Goal: Task Accomplishment & Management: Complete application form

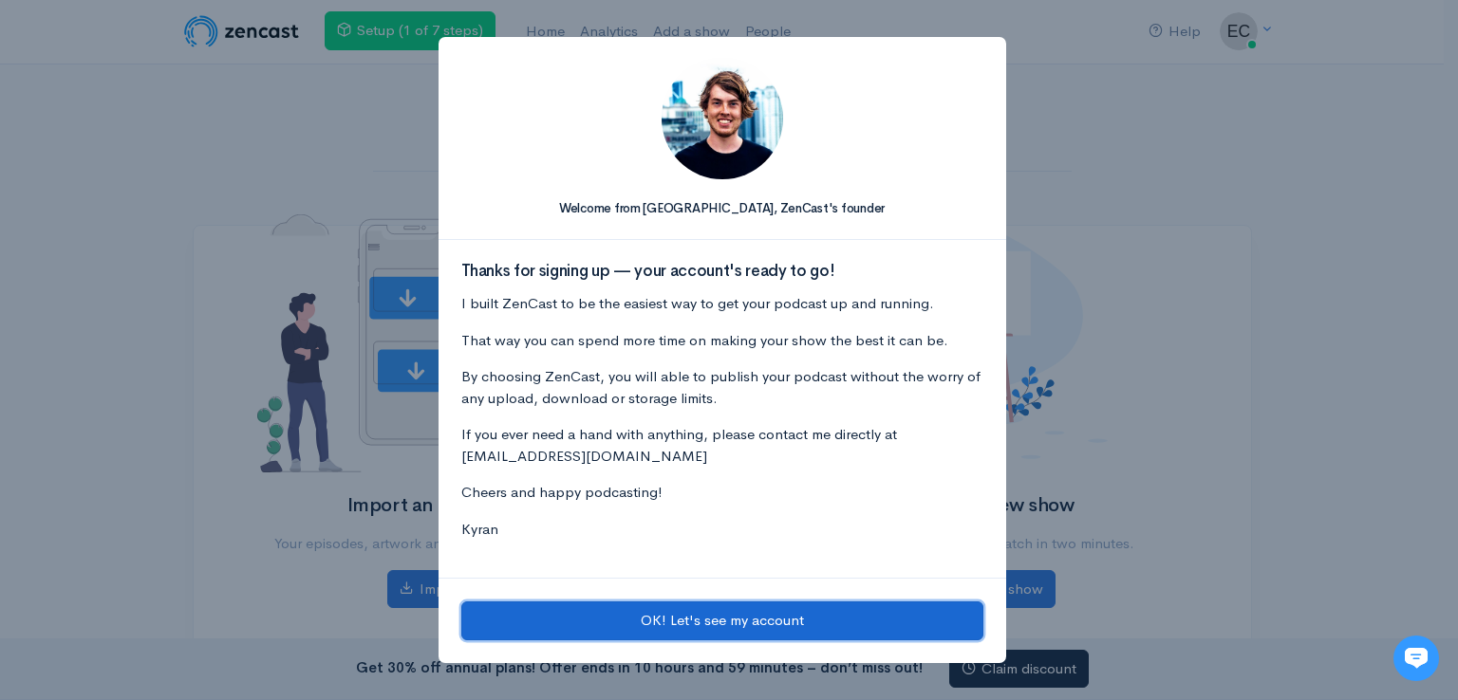
click at [764, 616] on button "OK! Let's see my account" at bounding box center [722, 621] width 522 height 39
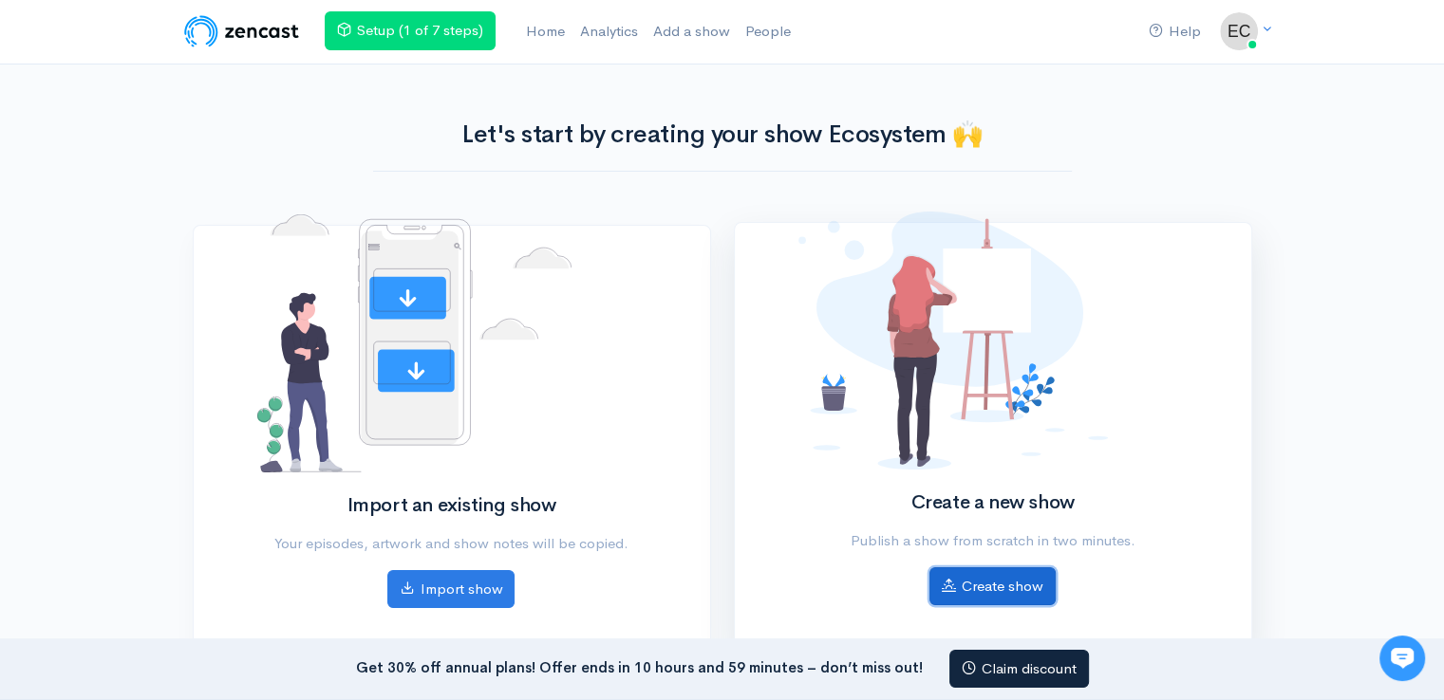
click at [1021, 581] on link "Create show" at bounding box center [992, 587] width 126 height 39
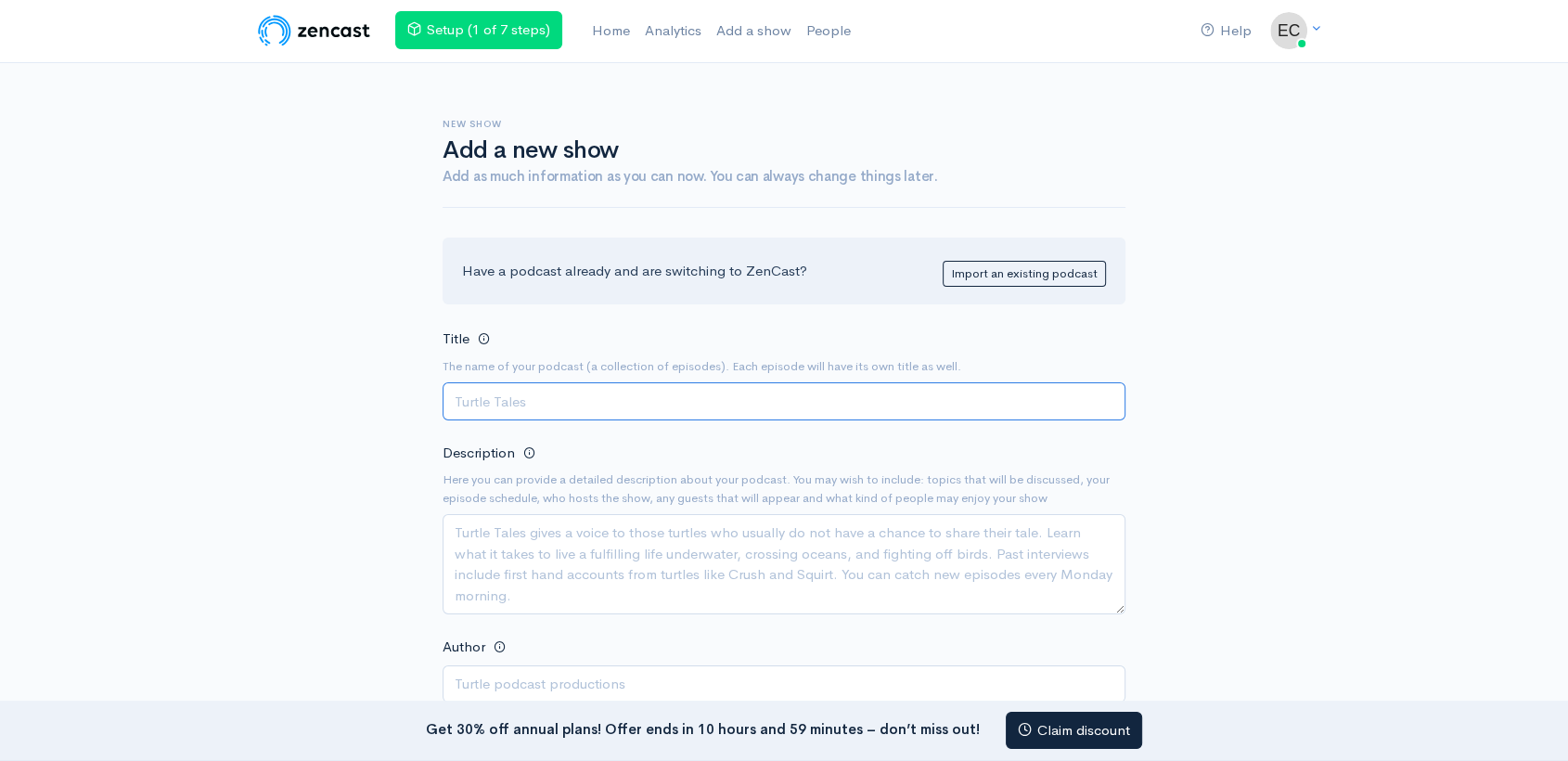
paste input "The Green Tableware Podcast"
type input "The Green Tableware Podcast"
click at [573, 545] on textarea "Description" at bounding box center [784, 564] width 683 height 101
type textarea "v"
paste textarea "The Green Tableware Podcast explores how India is redefining sustainability in …"
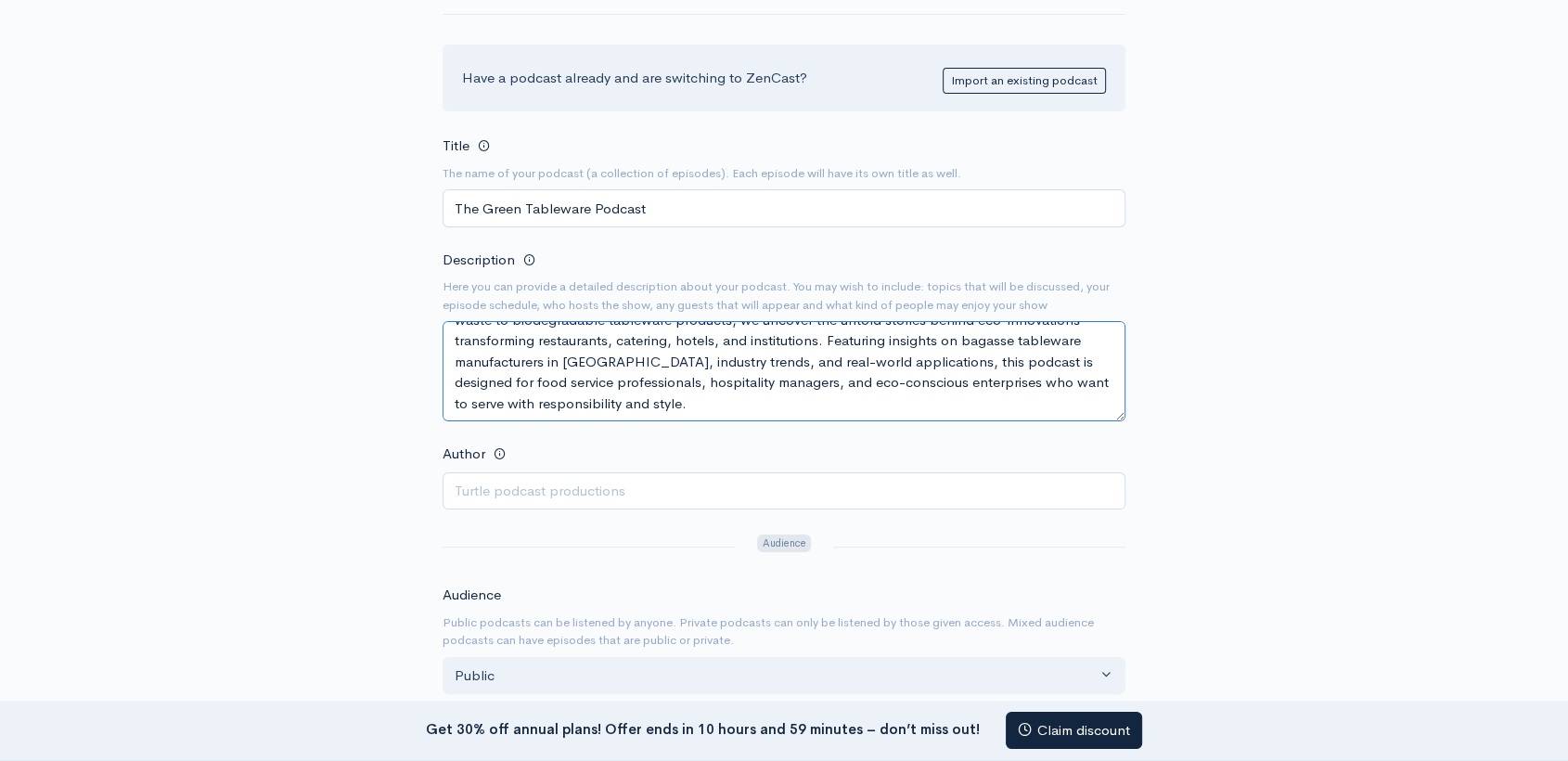
scroll to position [195, 0]
type textarea "The Green Tableware Podcast explores how India is redefining sustainability in …"
click at [492, 489] on input "Author" at bounding box center [784, 489] width 683 height 38
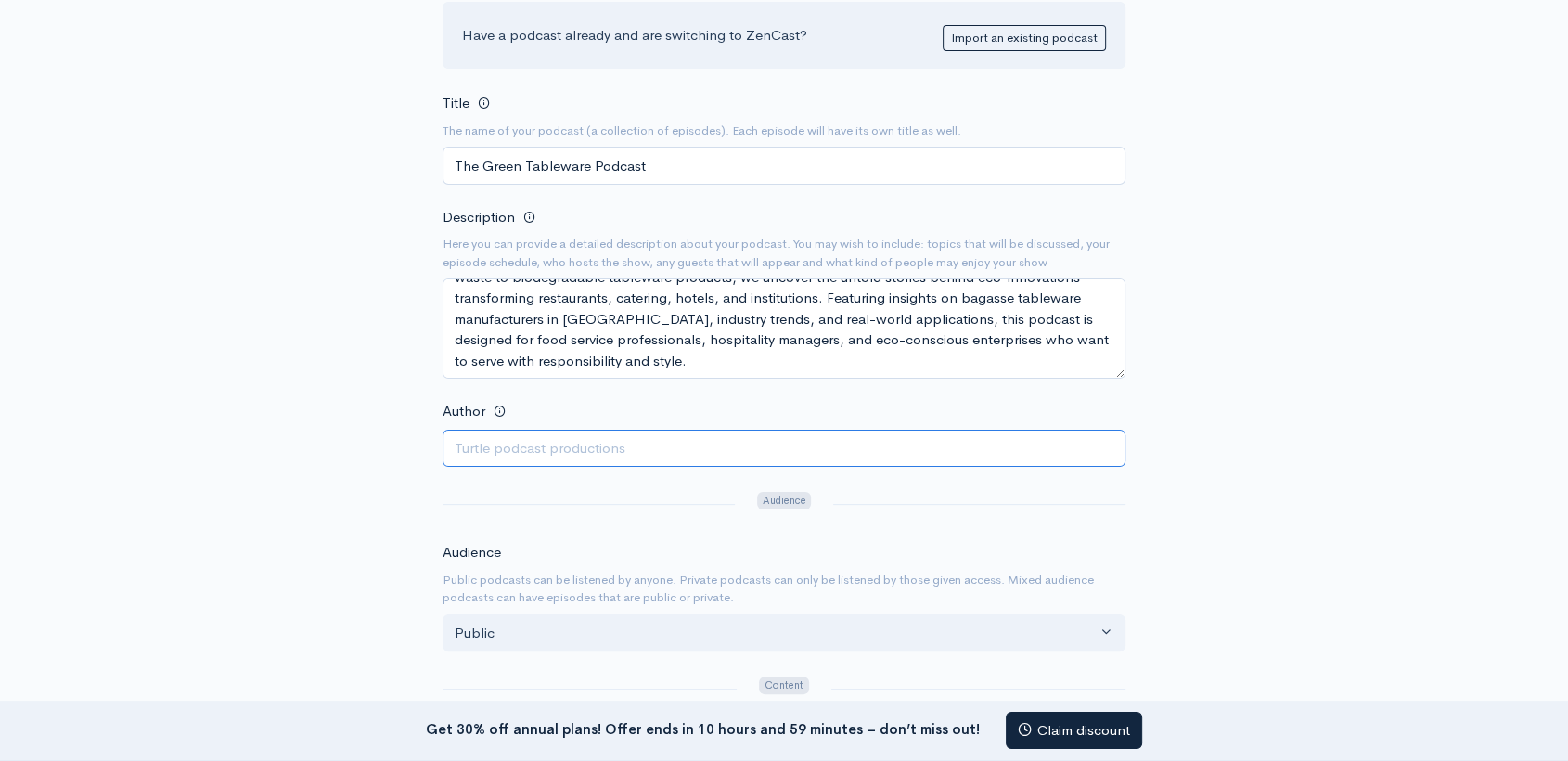
scroll to position [233, 0]
paste input "ecosystem"
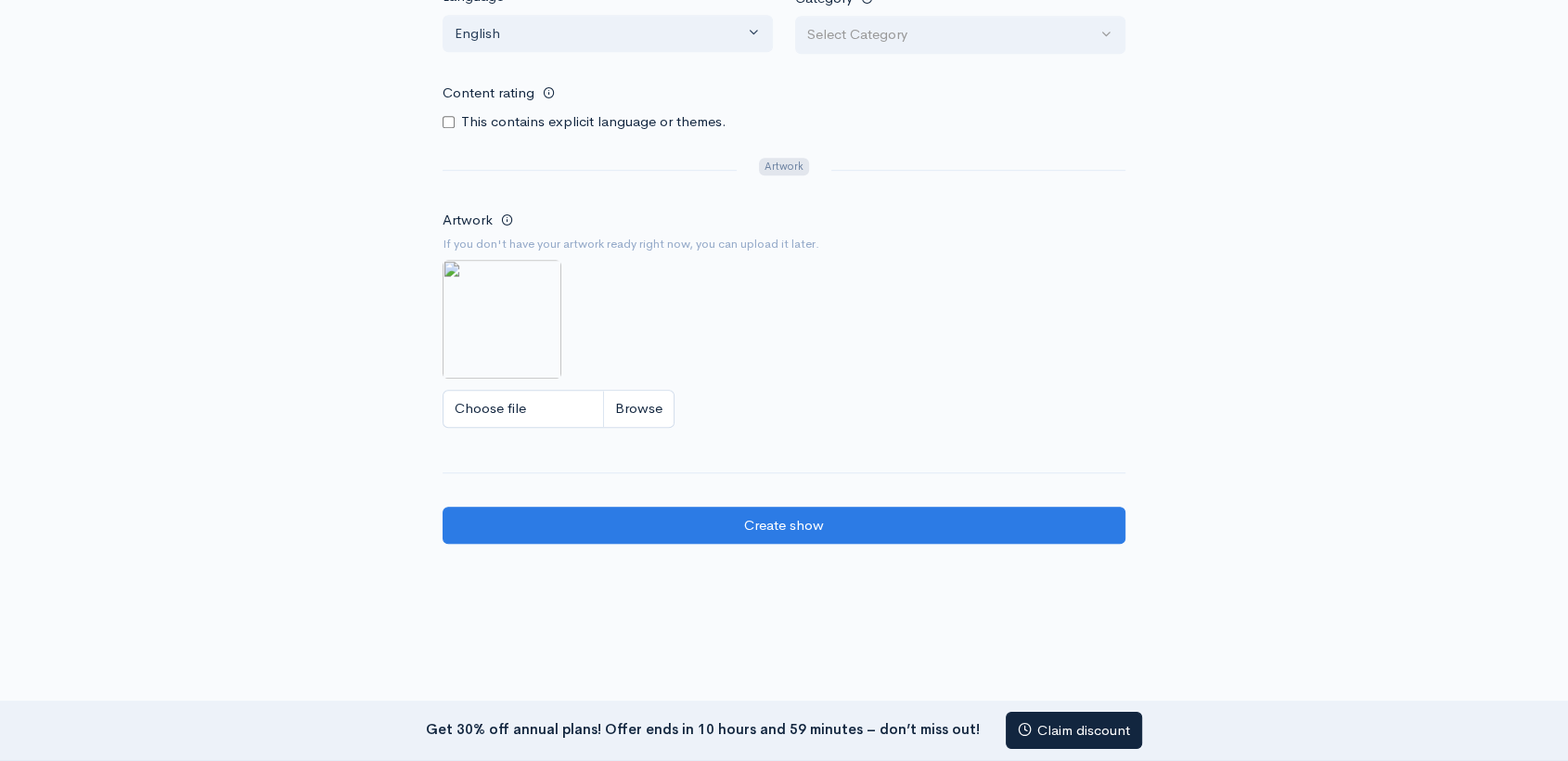
scroll to position [1088, 0]
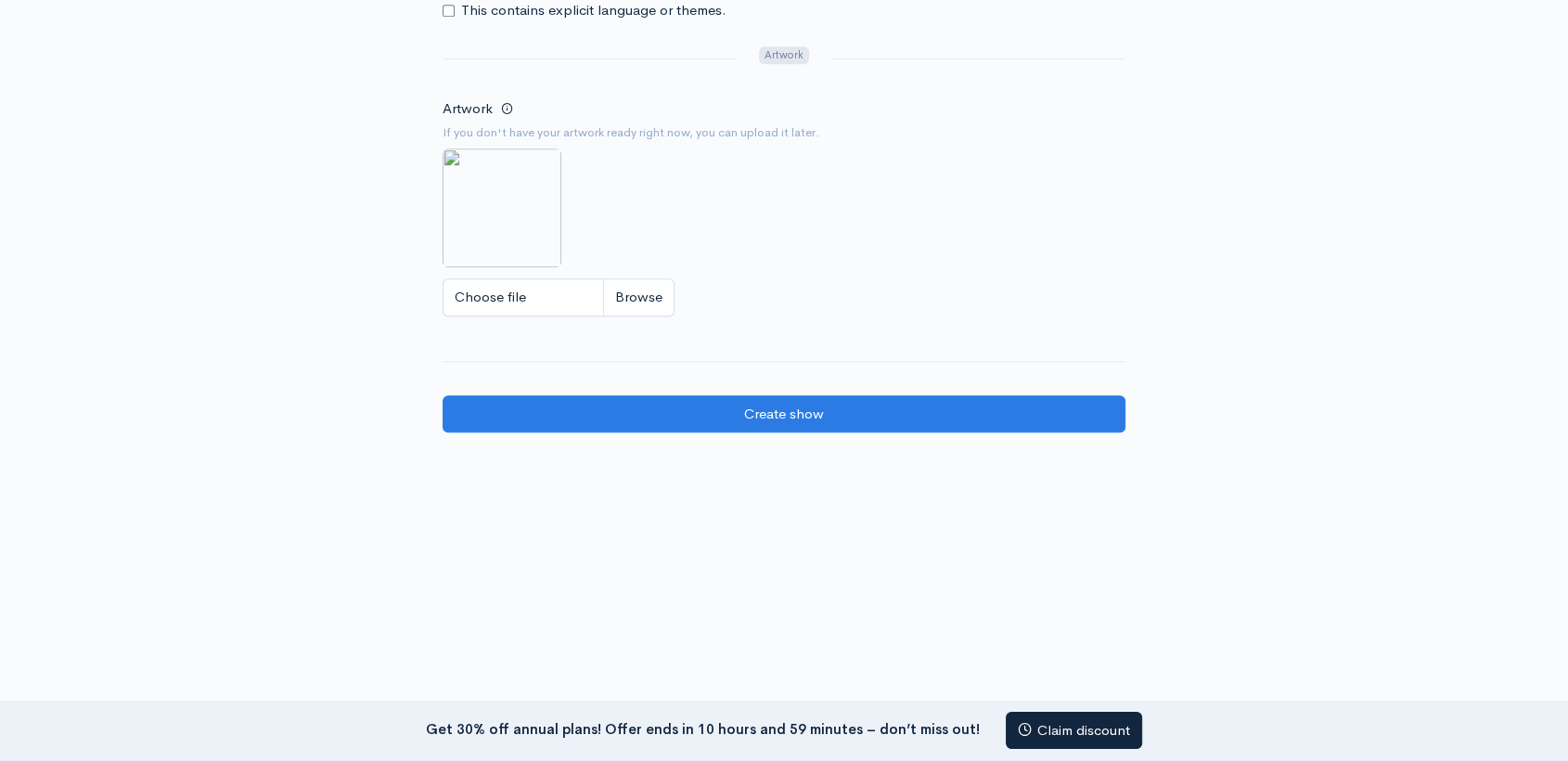
type input "ecosystem"
click at [512, 304] on input "Choose file" at bounding box center [558, 297] width 232 height 38
type input "C:\fakepath\Untitled design (1).png"
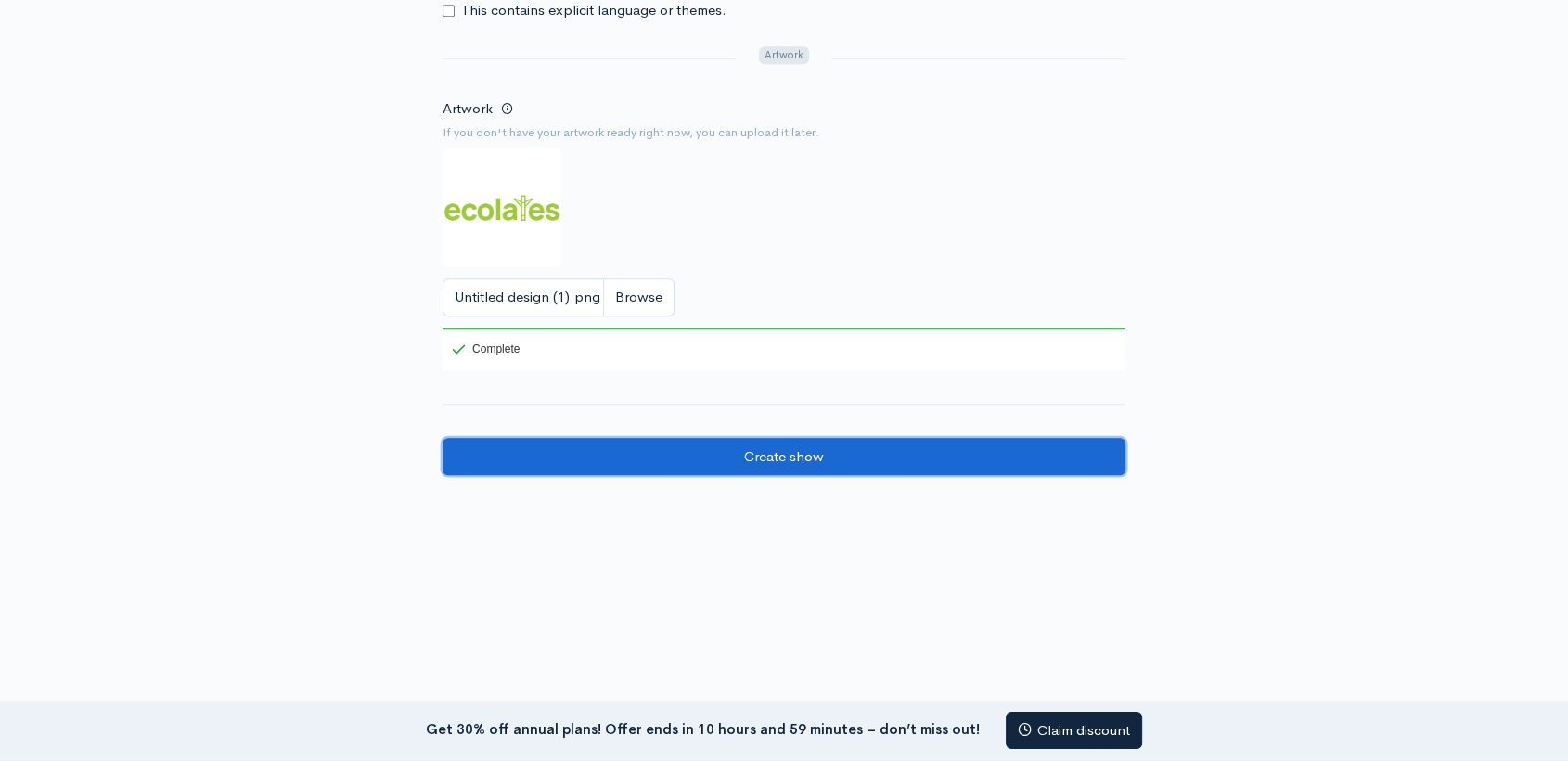
click at [822, 470] on input "Create show" at bounding box center [784, 457] width 683 height 38
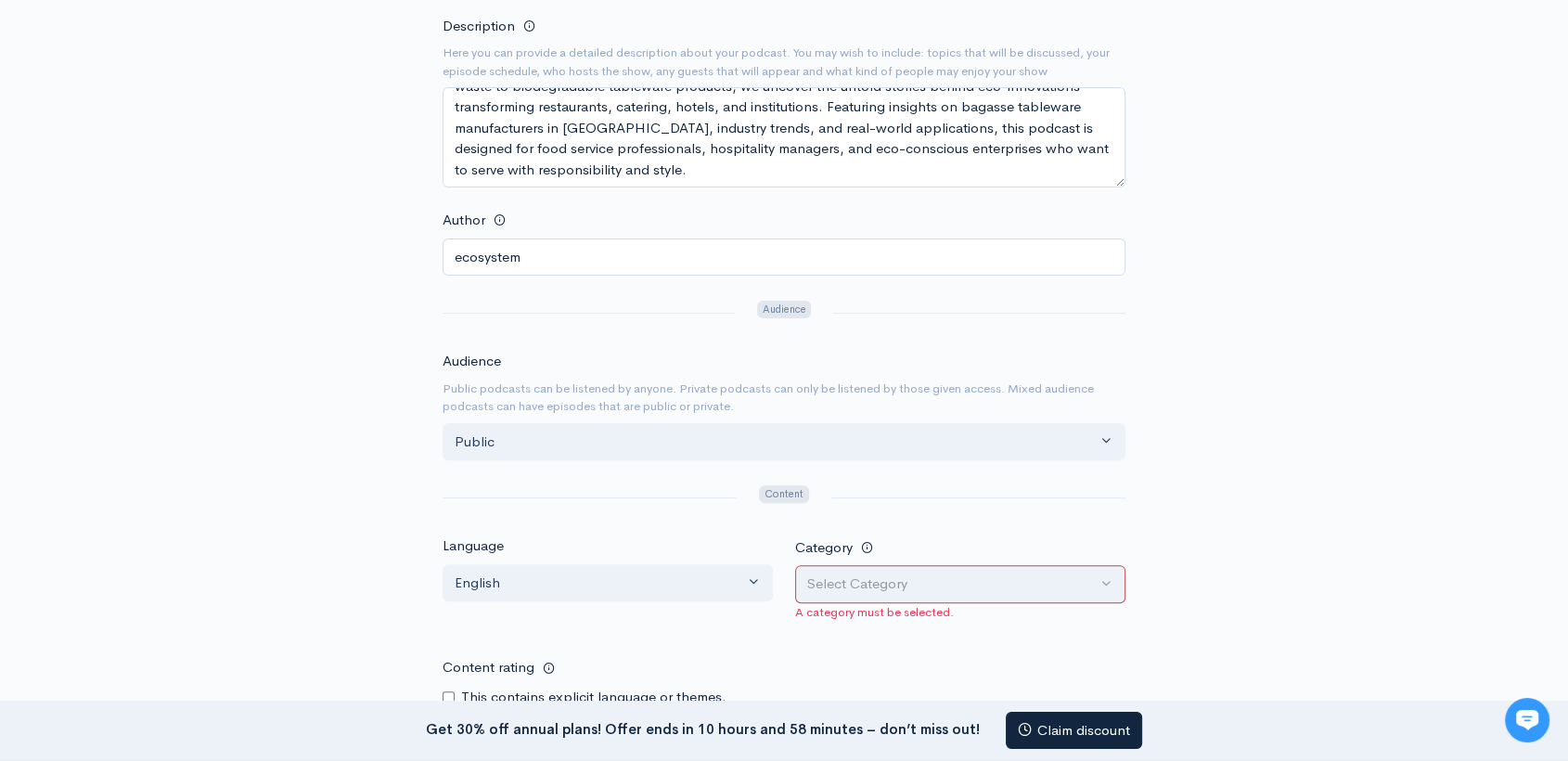
scroll to position [423, 0]
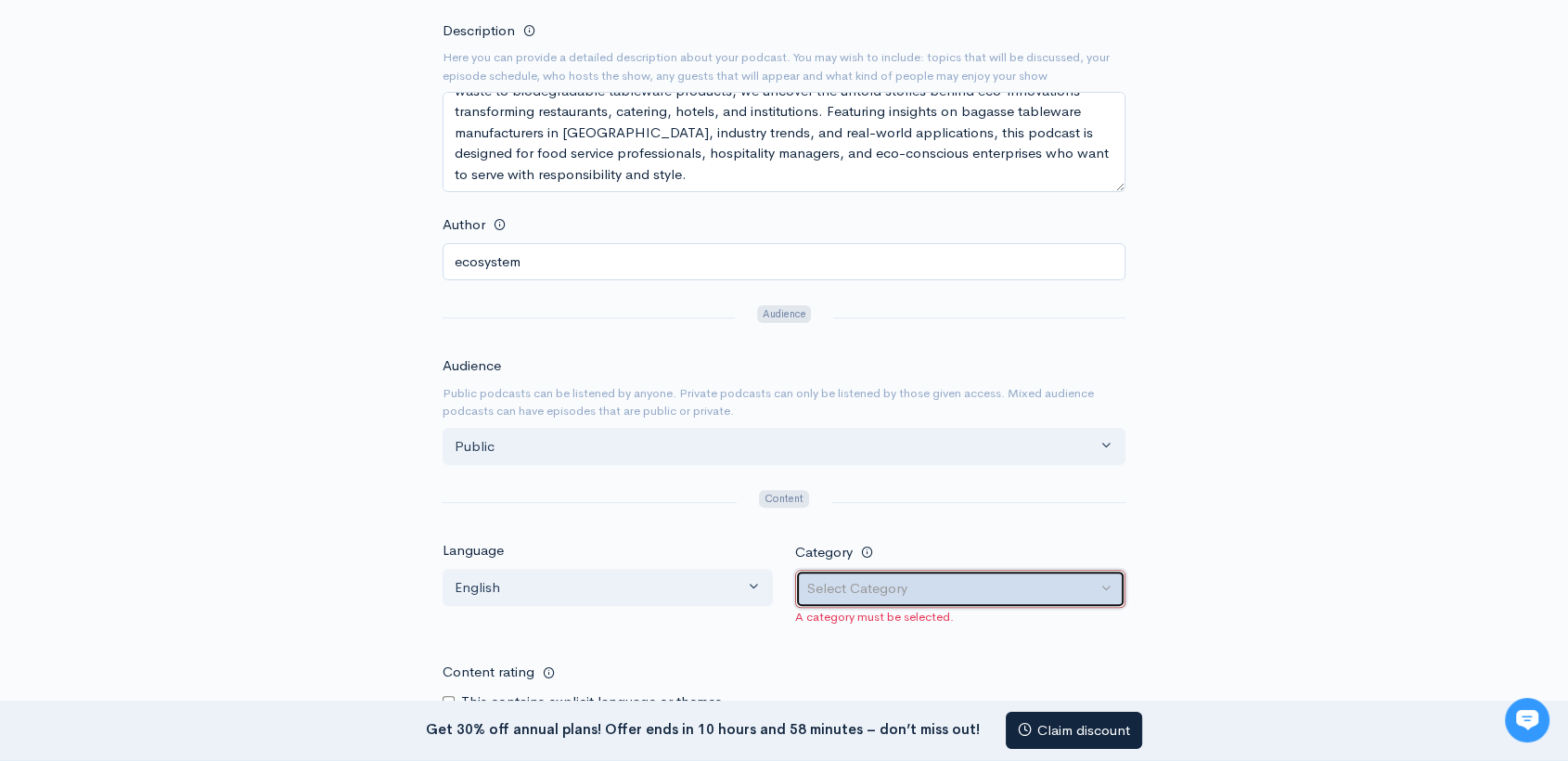
click at [916, 598] on button "Select Category" at bounding box center [960, 589] width 330 height 38
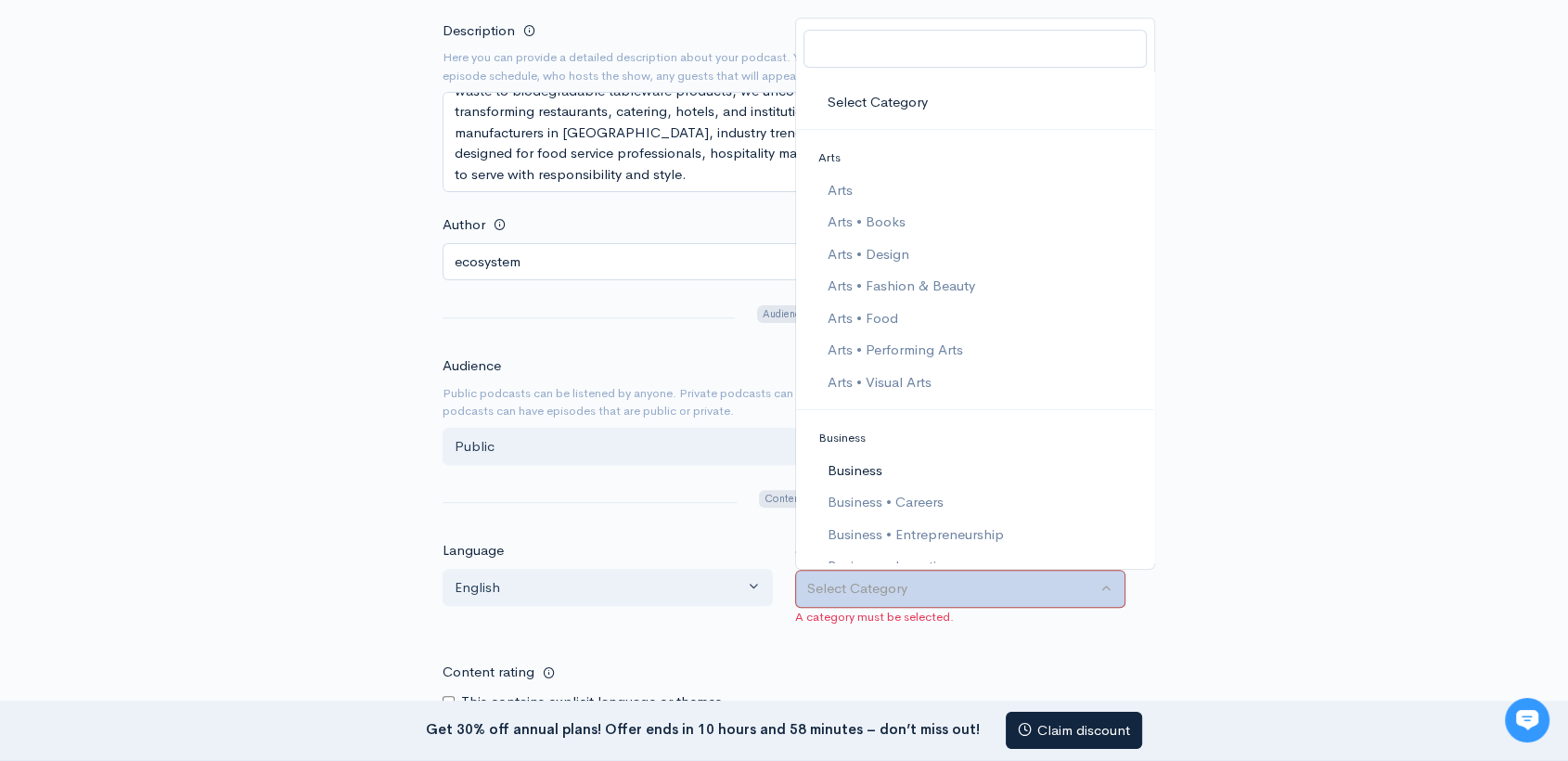
click at [891, 470] on link "Business" at bounding box center [975, 470] width 358 height 32
select select "Business"
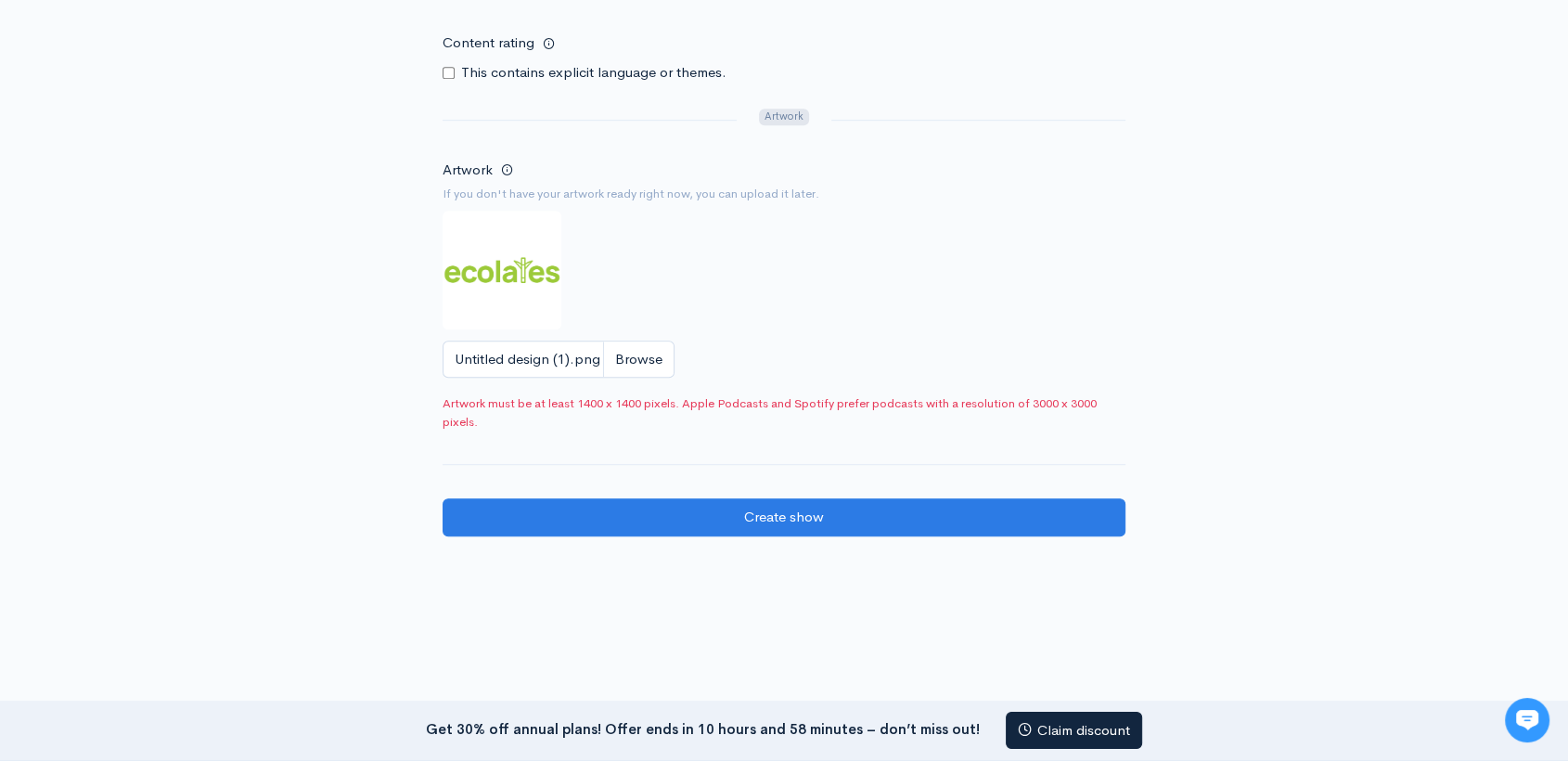
scroll to position [1049, 0]
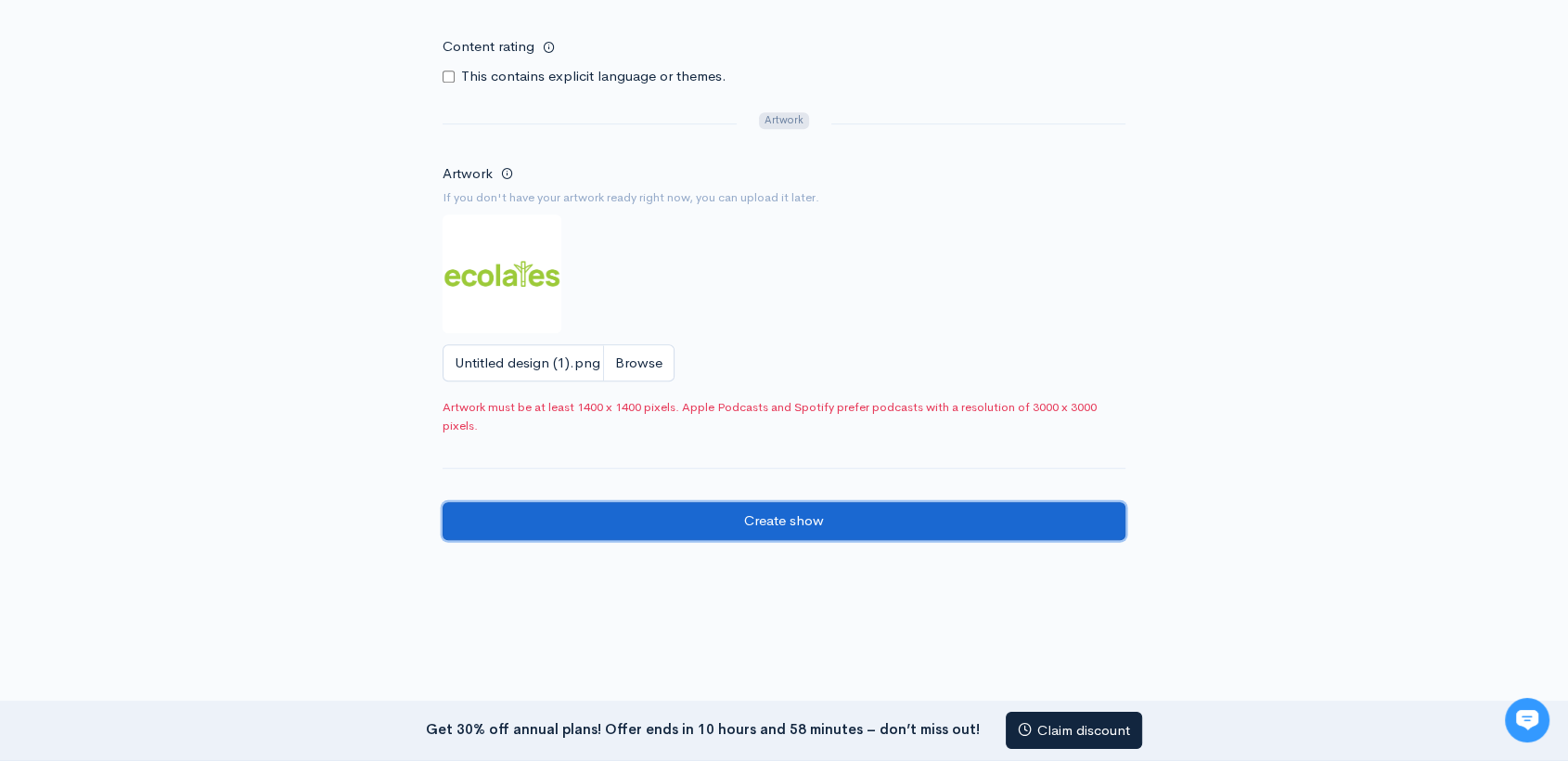
click at [801, 516] on input "Create show" at bounding box center [784, 520] width 683 height 38
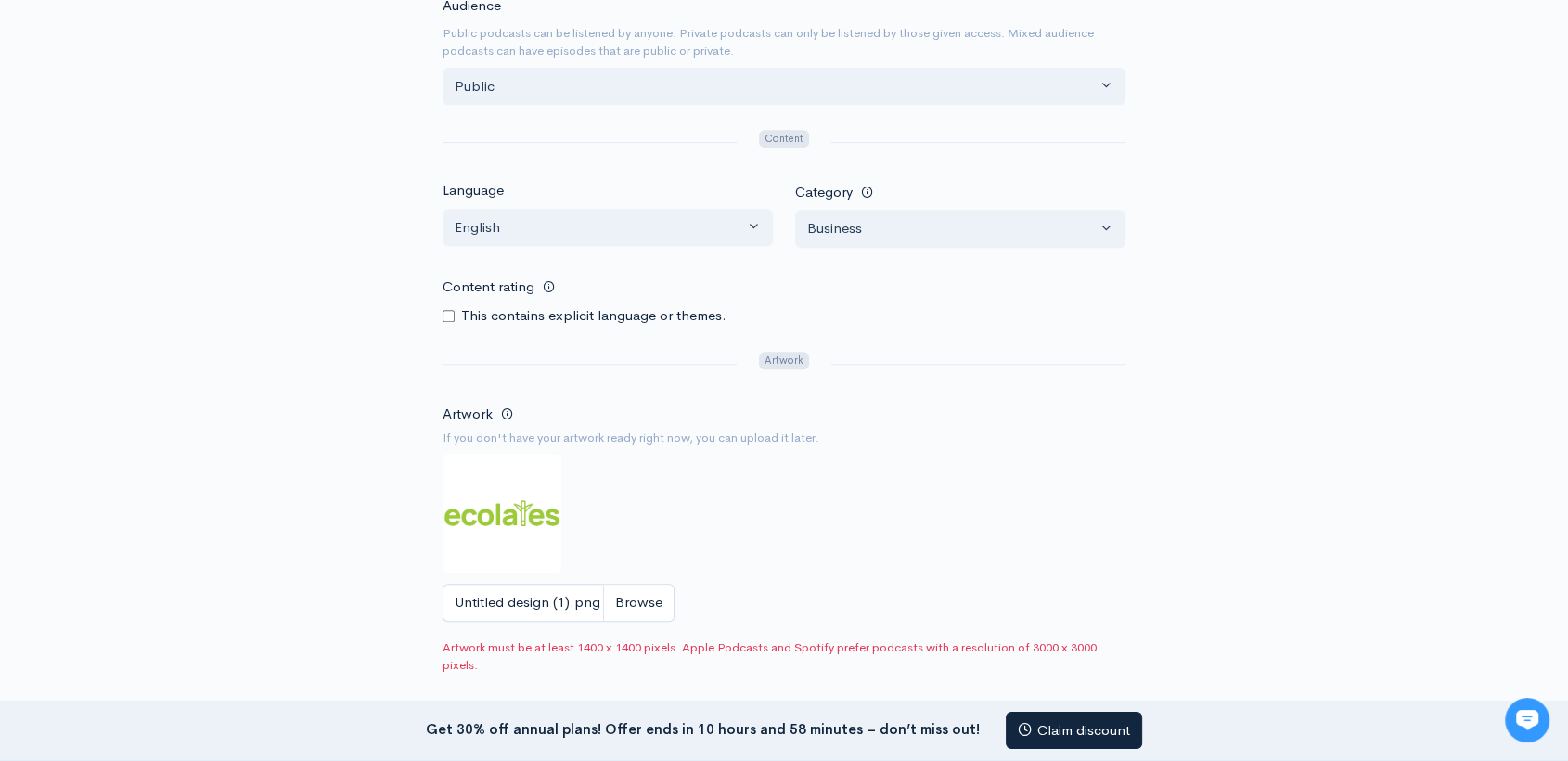
scroll to position [1129, 0]
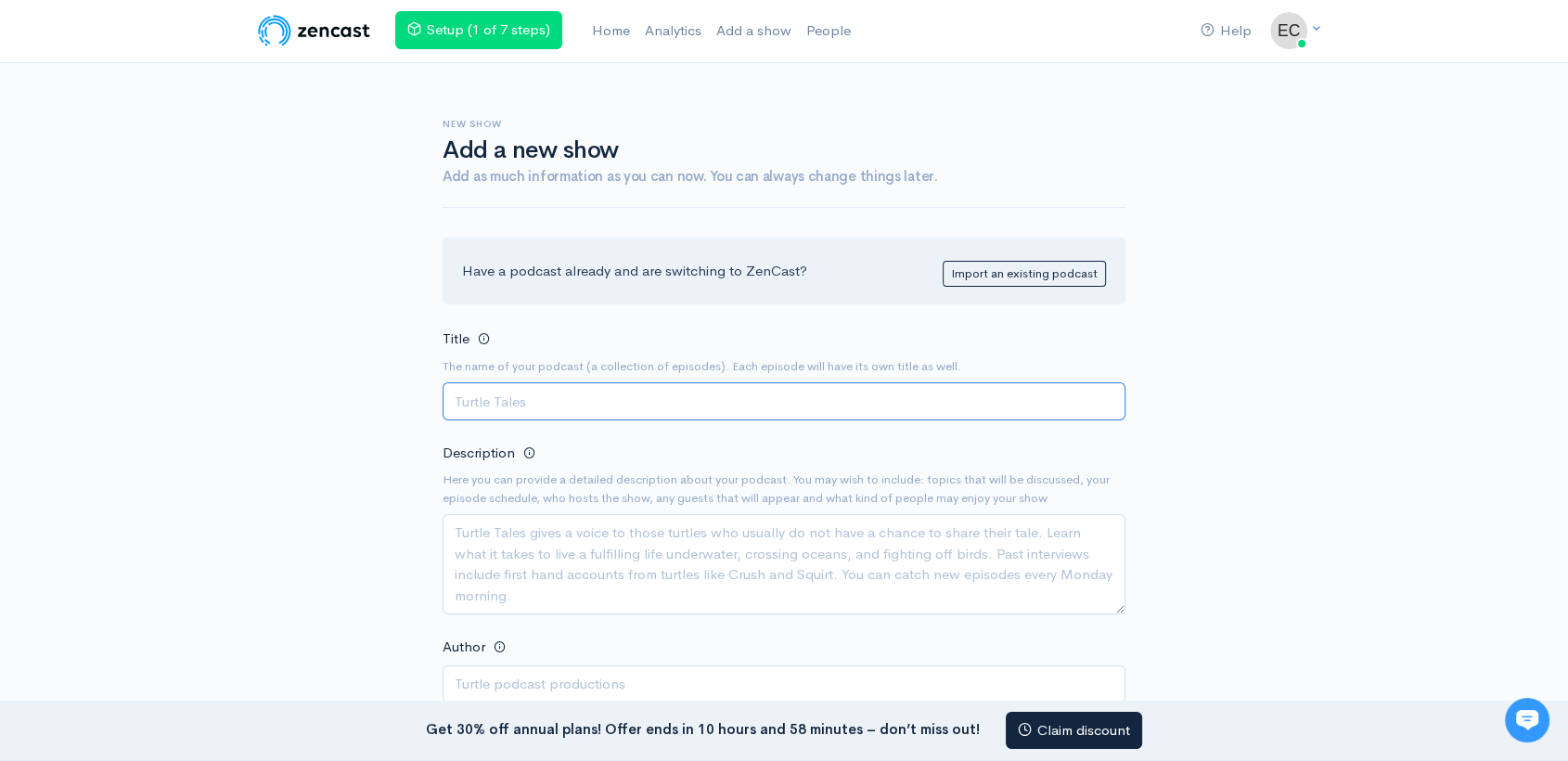
click at [520, 395] on input "Title" at bounding box center [784, 401] width 683 height 38
paste input "The Green Tableware Podcast"
type input "The Green Tableware Podcast"
click at [552, 507] on div "Description Here you can provide a detailed description about your podcast. You…" at bounding box center [784, 527] width 683 height 173
click at [542, 529] on textarea "Description" at bounding box center [784, 564] width 683 height 101
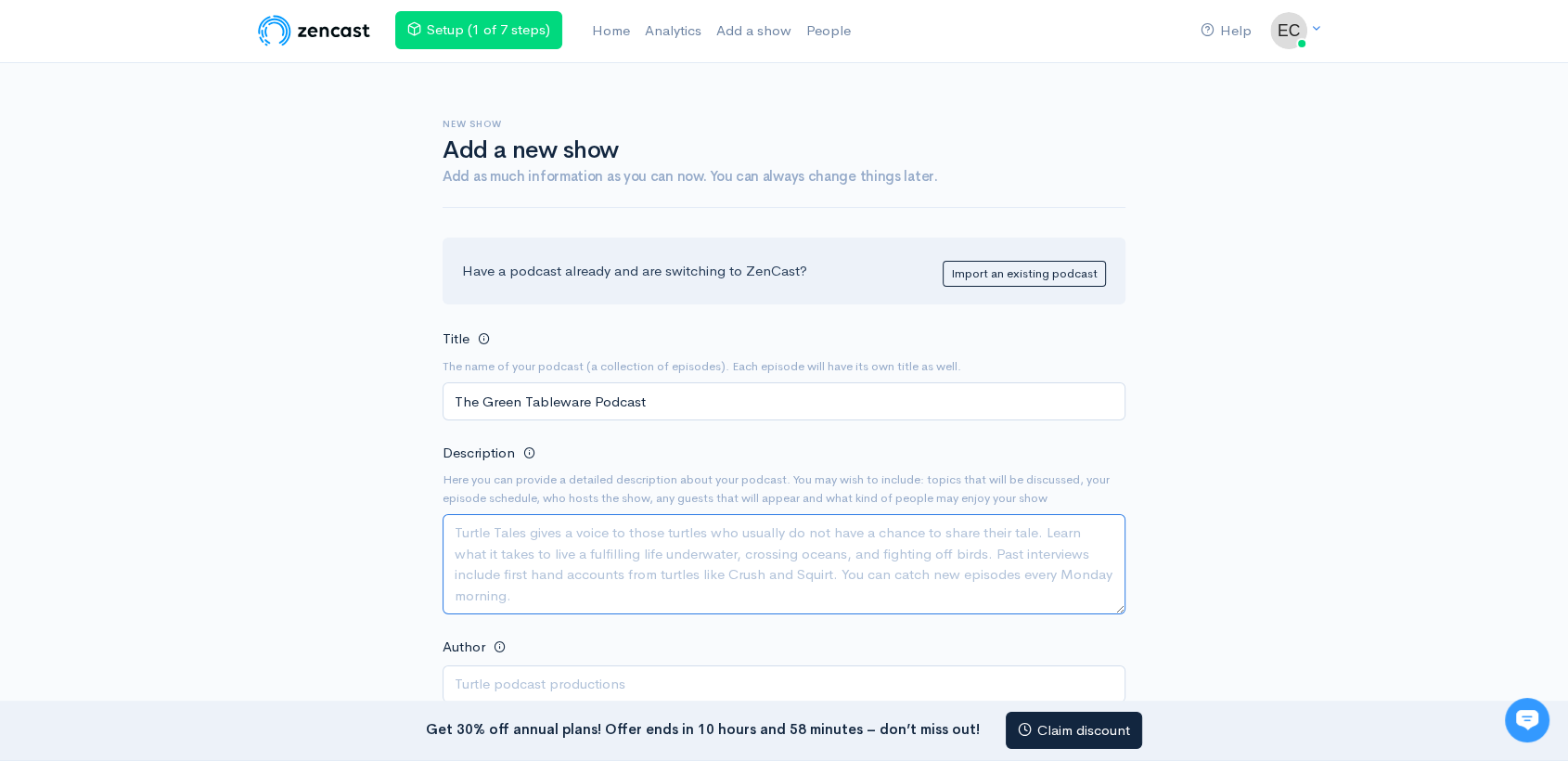
paste textarea "The Green Tableware Podcast explores how India is redefining sustainability in …"
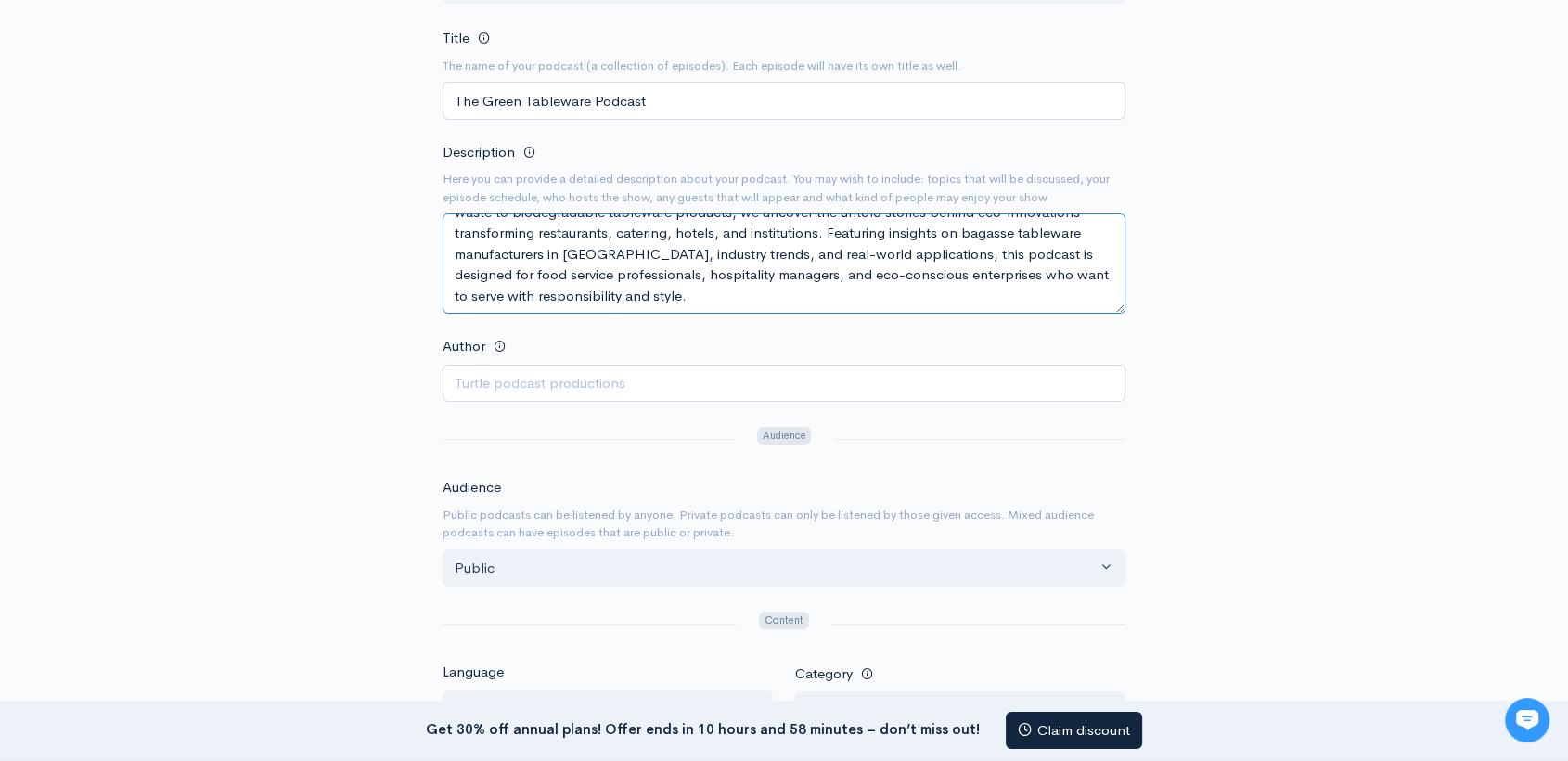
scroll to position [302, 0]
type textarea "The Green Tableware Podcast explores how India is redefining sustainability in …"
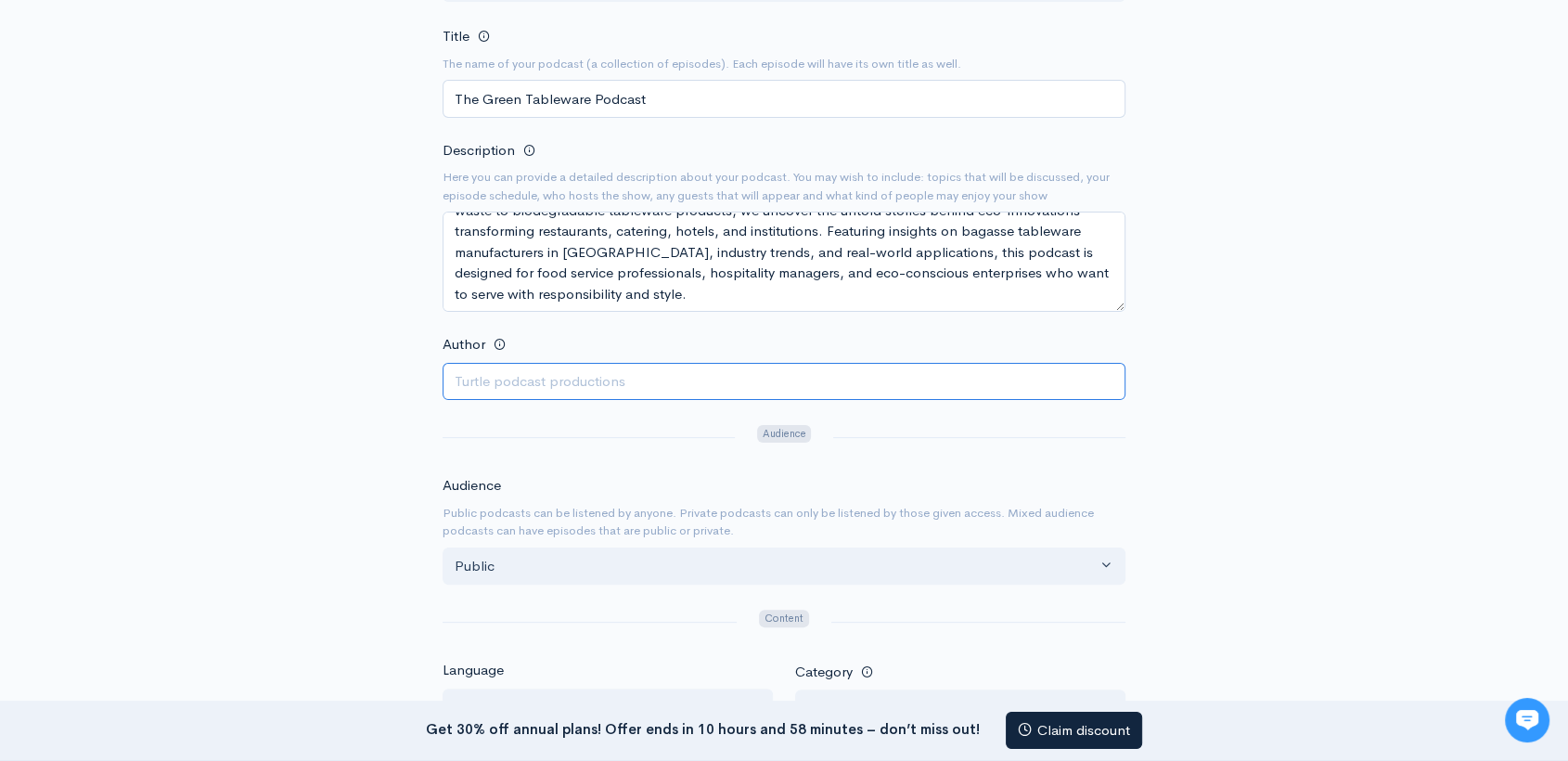
click at [556, 373] on input "Author" at bounding box center [784, 381] width 683 height 38
type input "ecosystem"
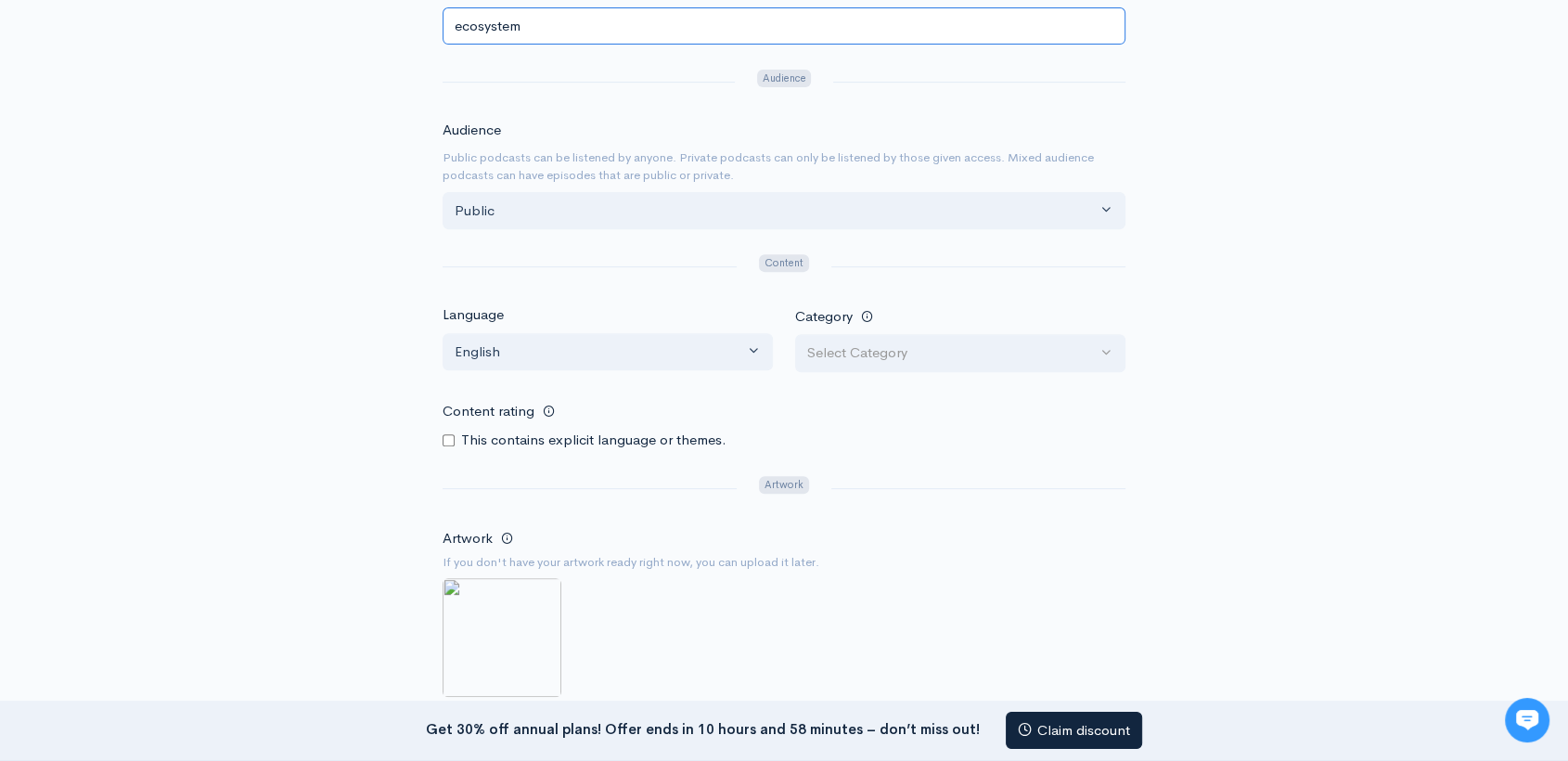
scroll to position [657, 0]
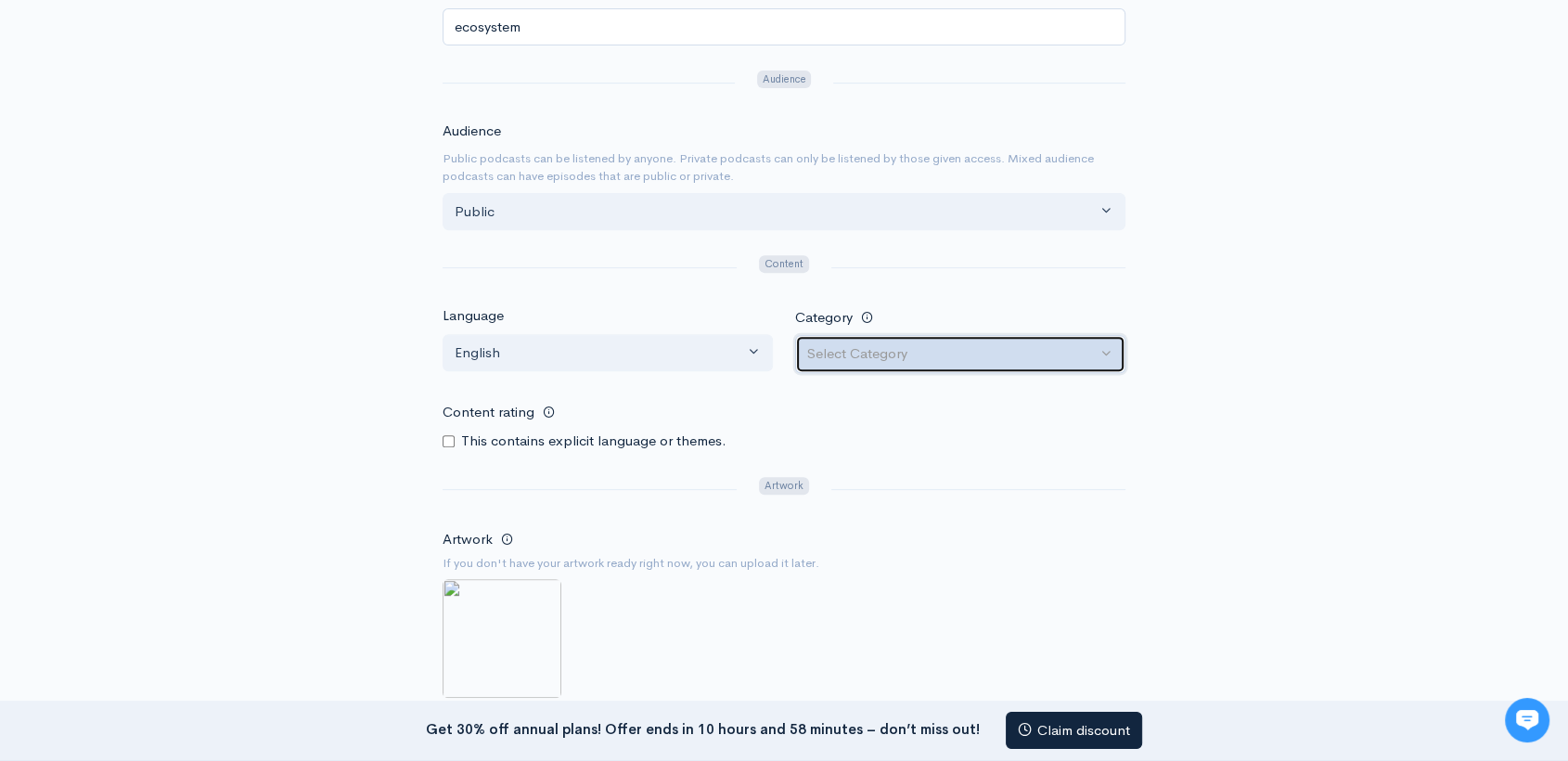
click at [957, 362] on div "Select Category" at bounding box center [952, 354] width 289 height 22
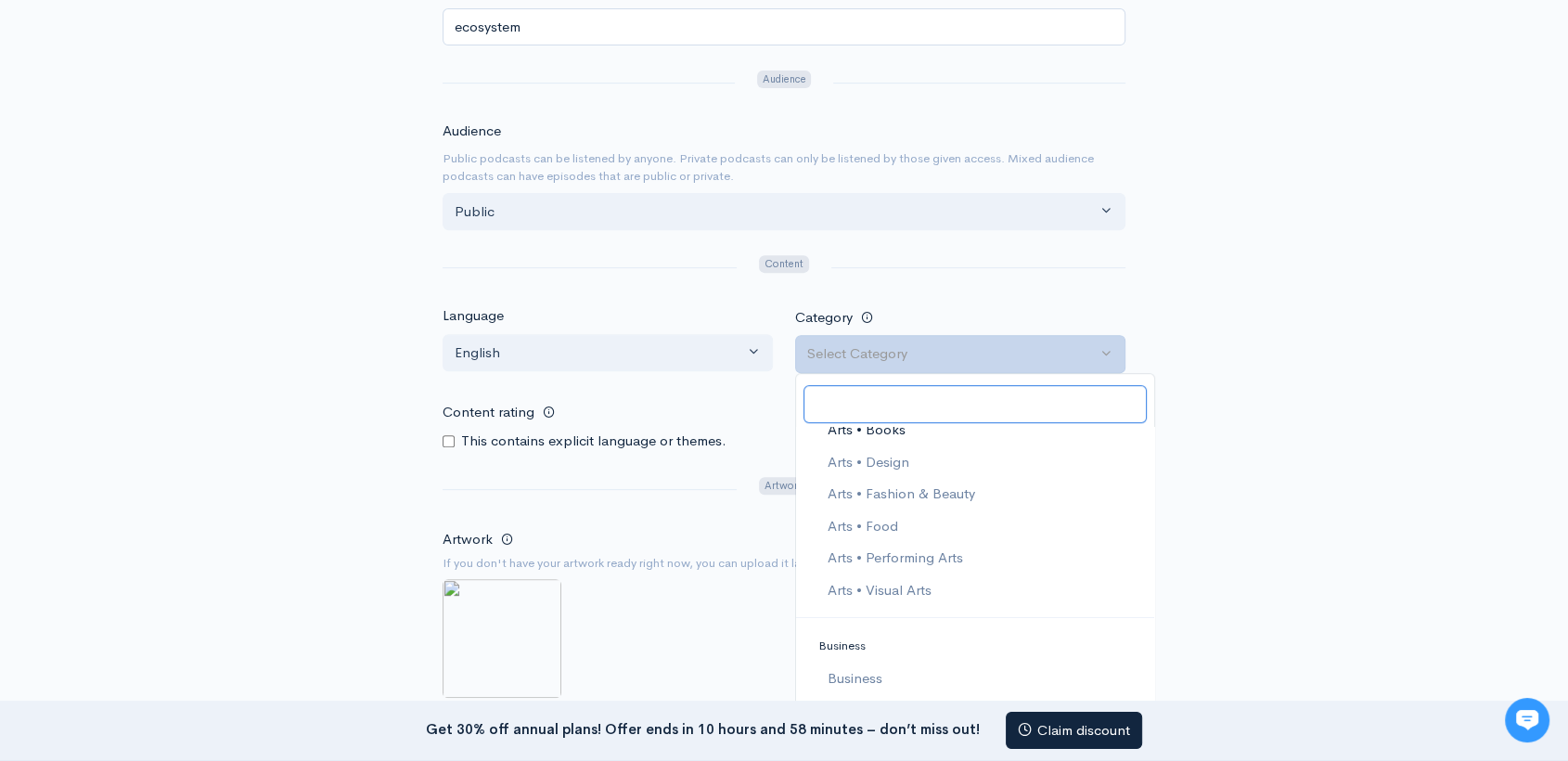
scroll to position [154, 0]
click at [879, 663] on span "Business" at bounding box center [855, 674] width 55 height 22
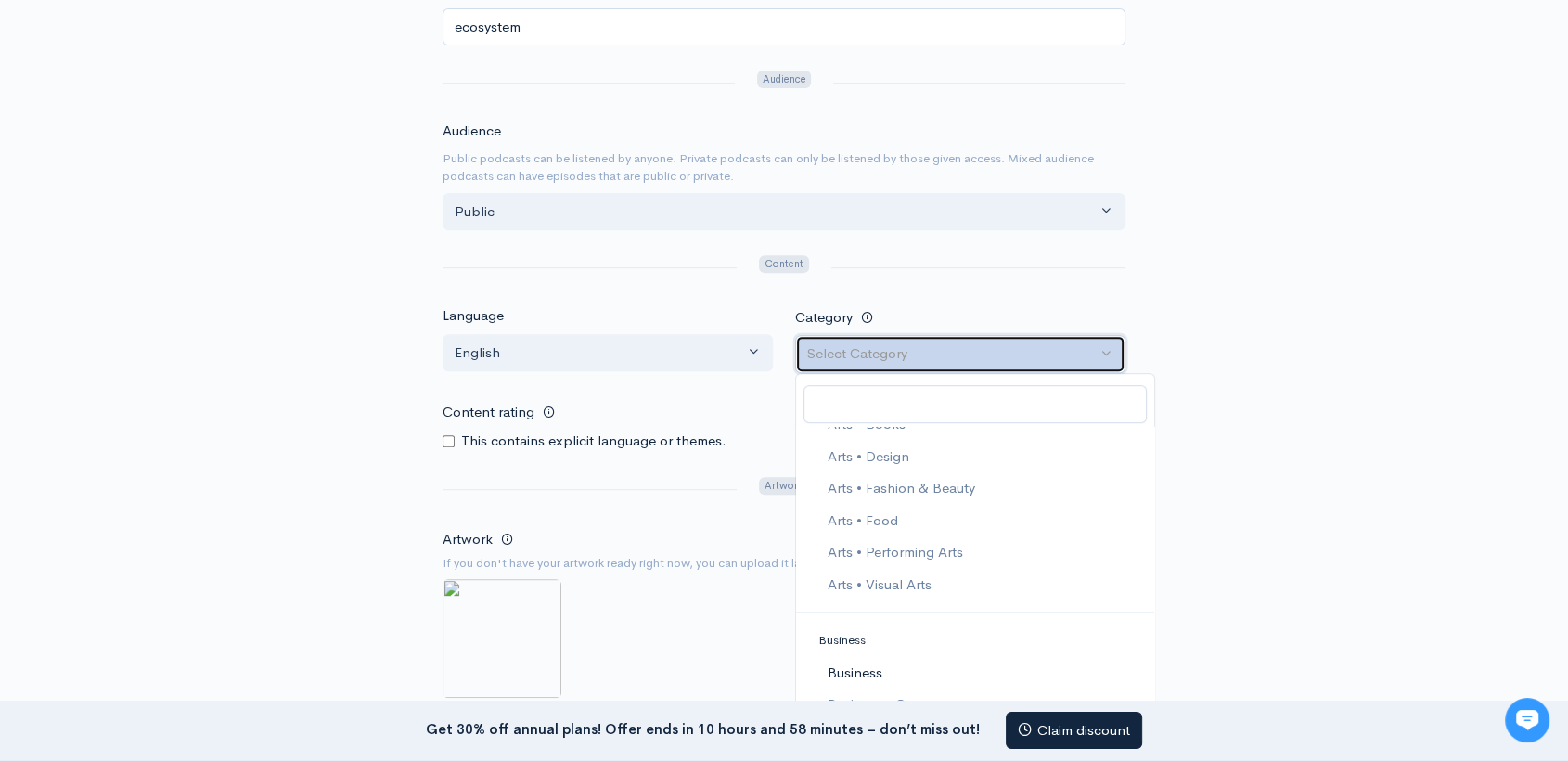
select select "Business"
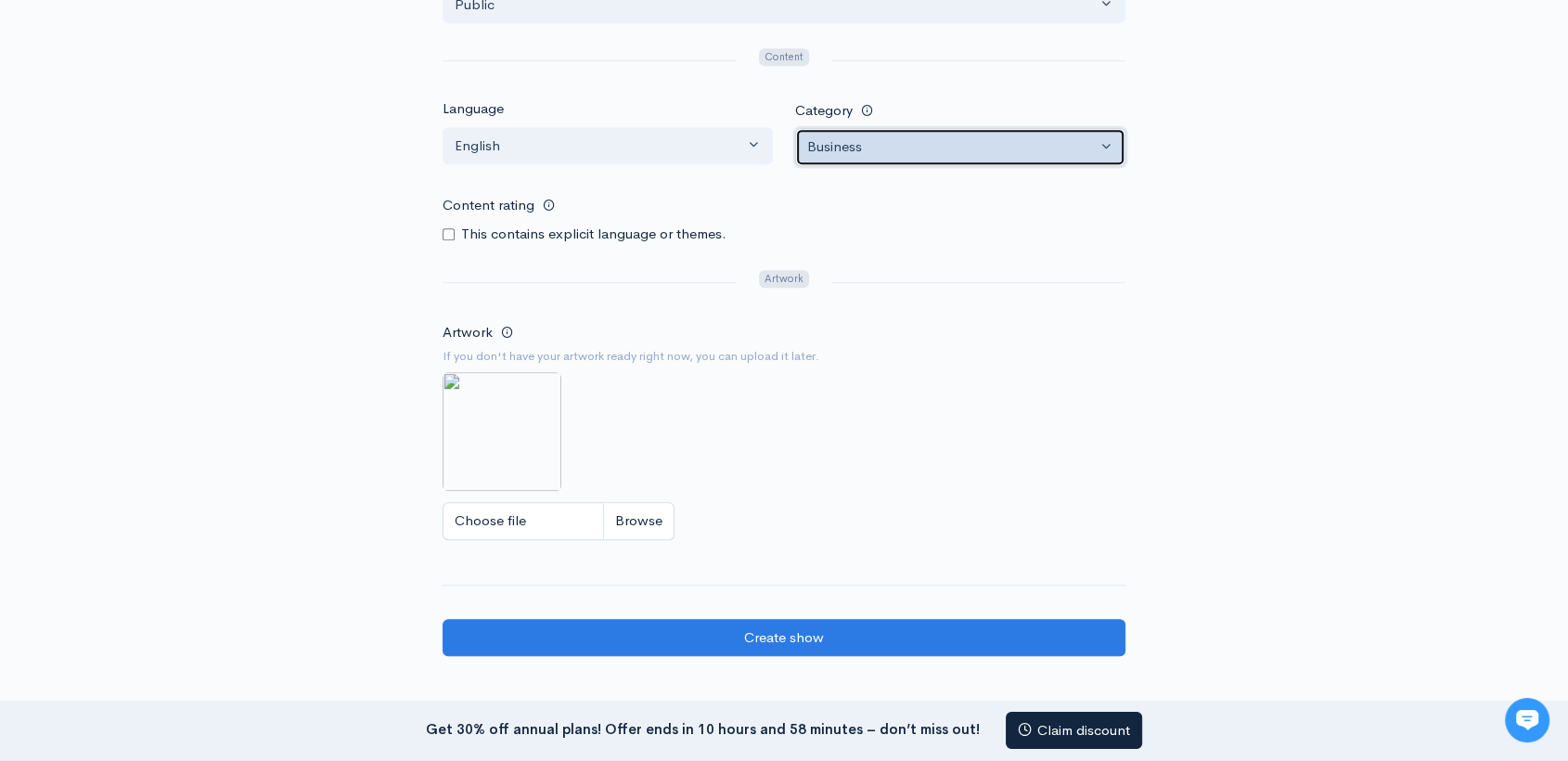
scroll to position [864, 0]
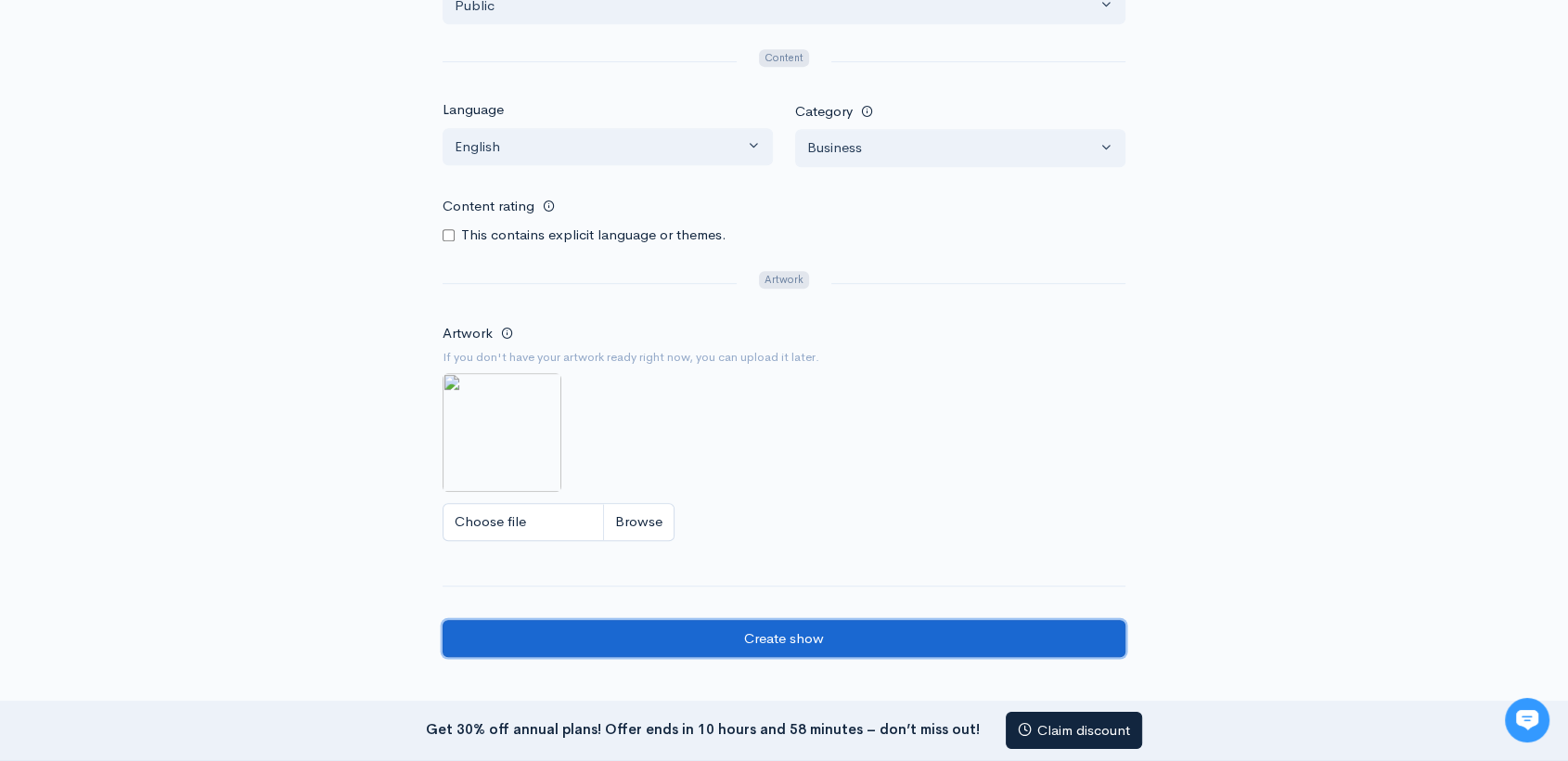
click at [757, 626] on input "Create show" at bounding box center [784, 639] width 683 height 38
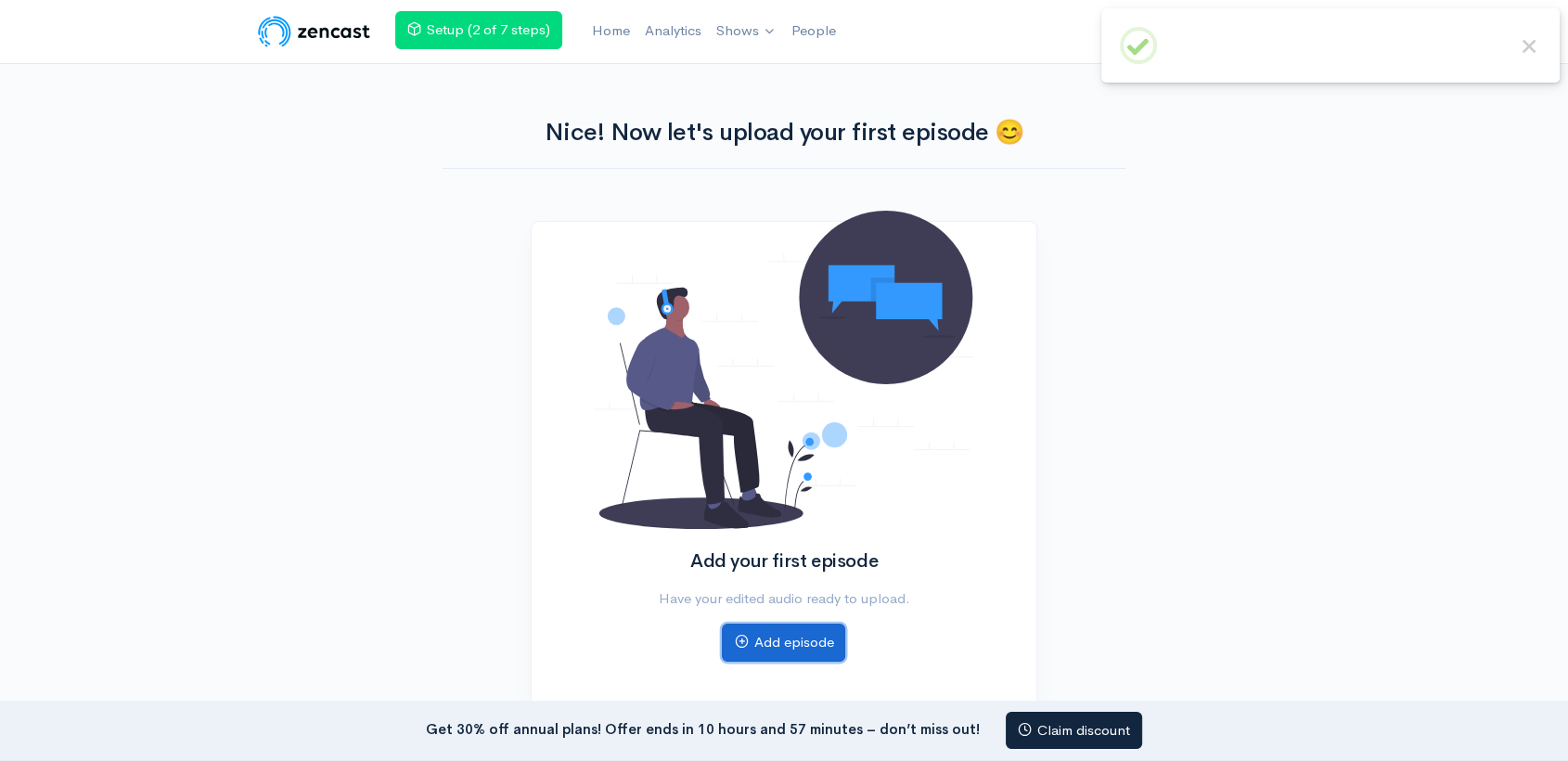
click at [802, 648] on link "Add episode" at bounding box center [783, 643] width 123 height 38
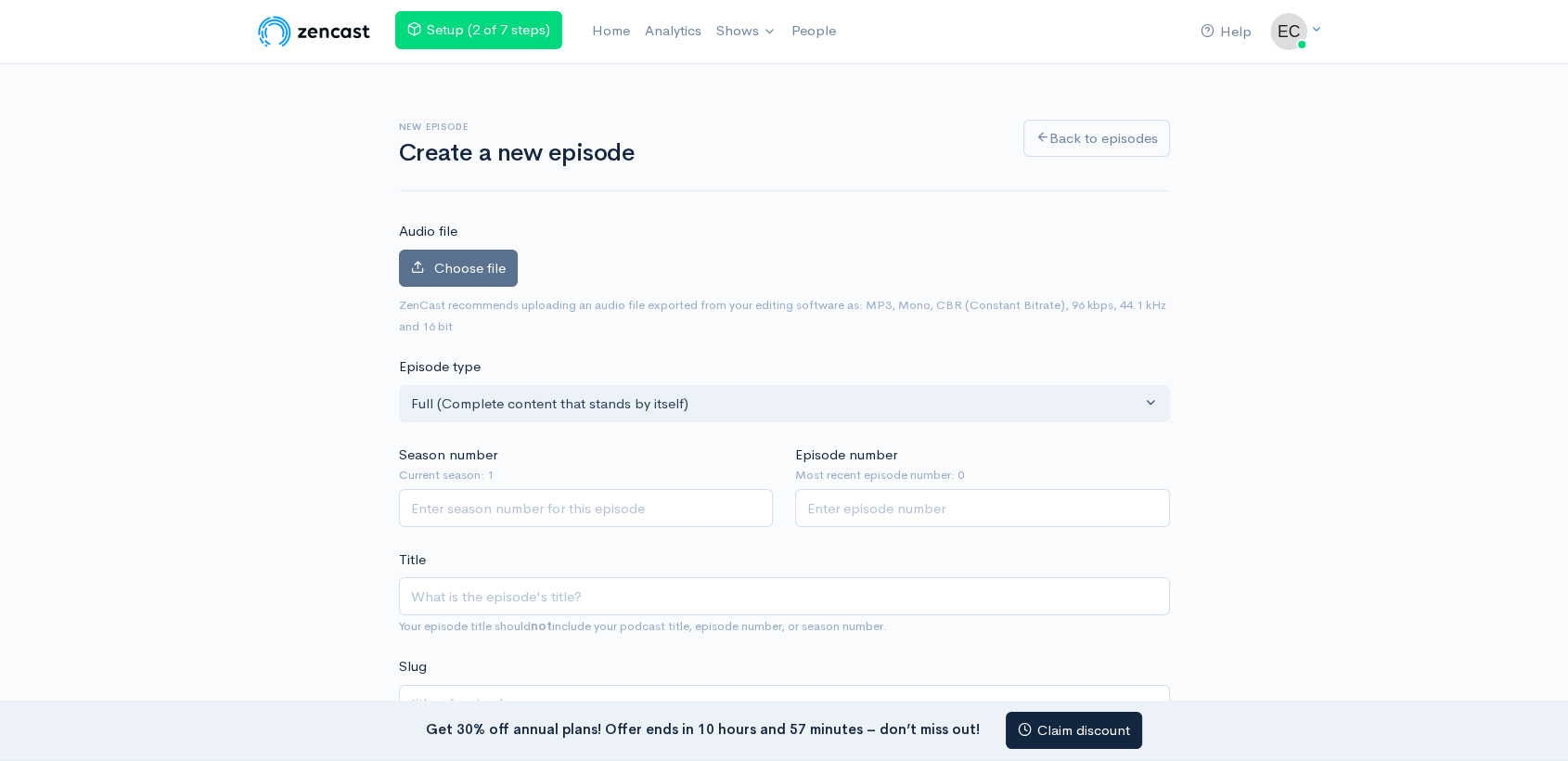
click at [438, 255] on label "Choose file" at bounding box center [457, 268] width 118 height 38
click at [0, 0] on input "Choose file" at bounding box center [0, 0] width 0 height 0
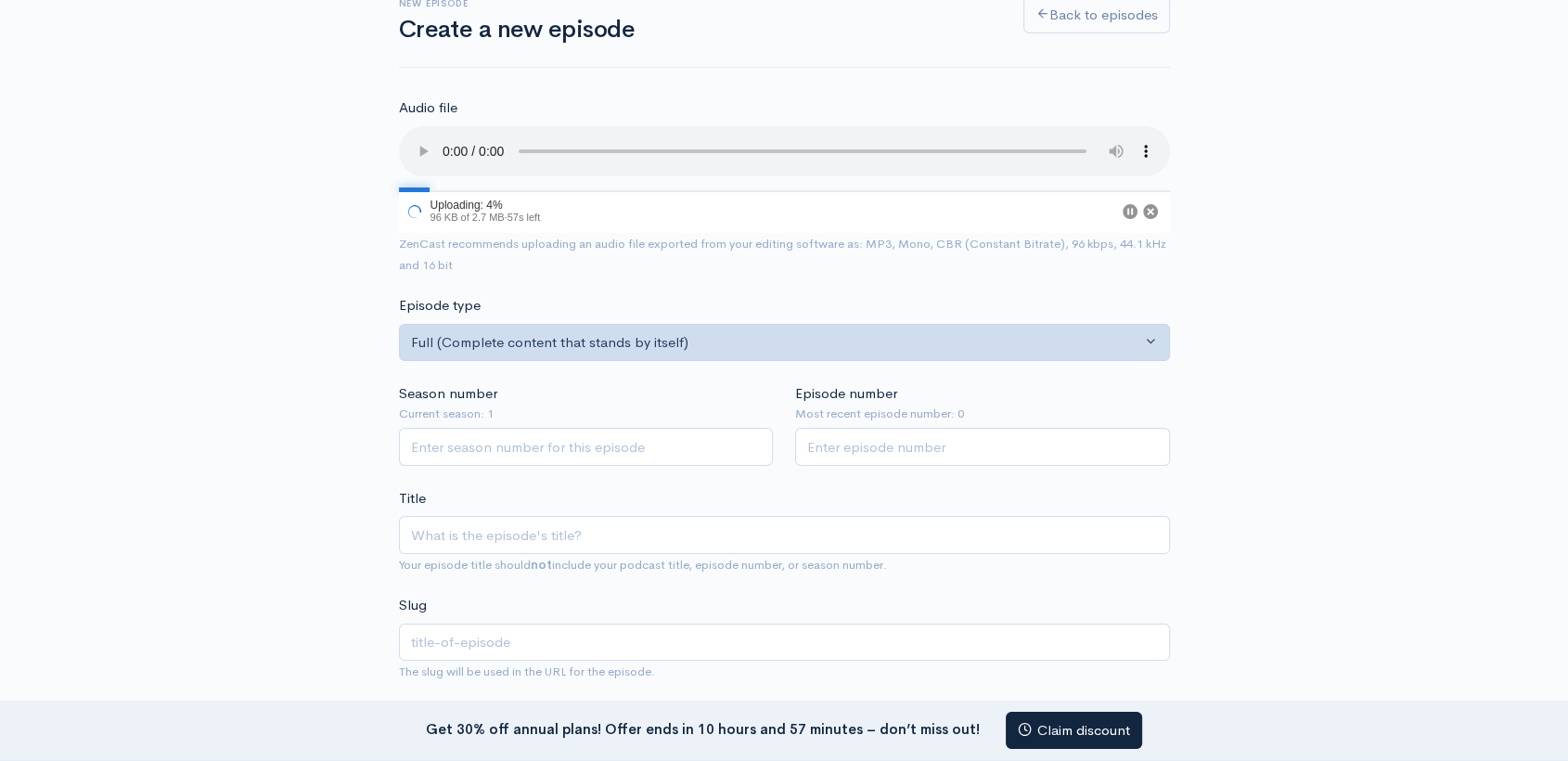
scroll to position [134, 0]
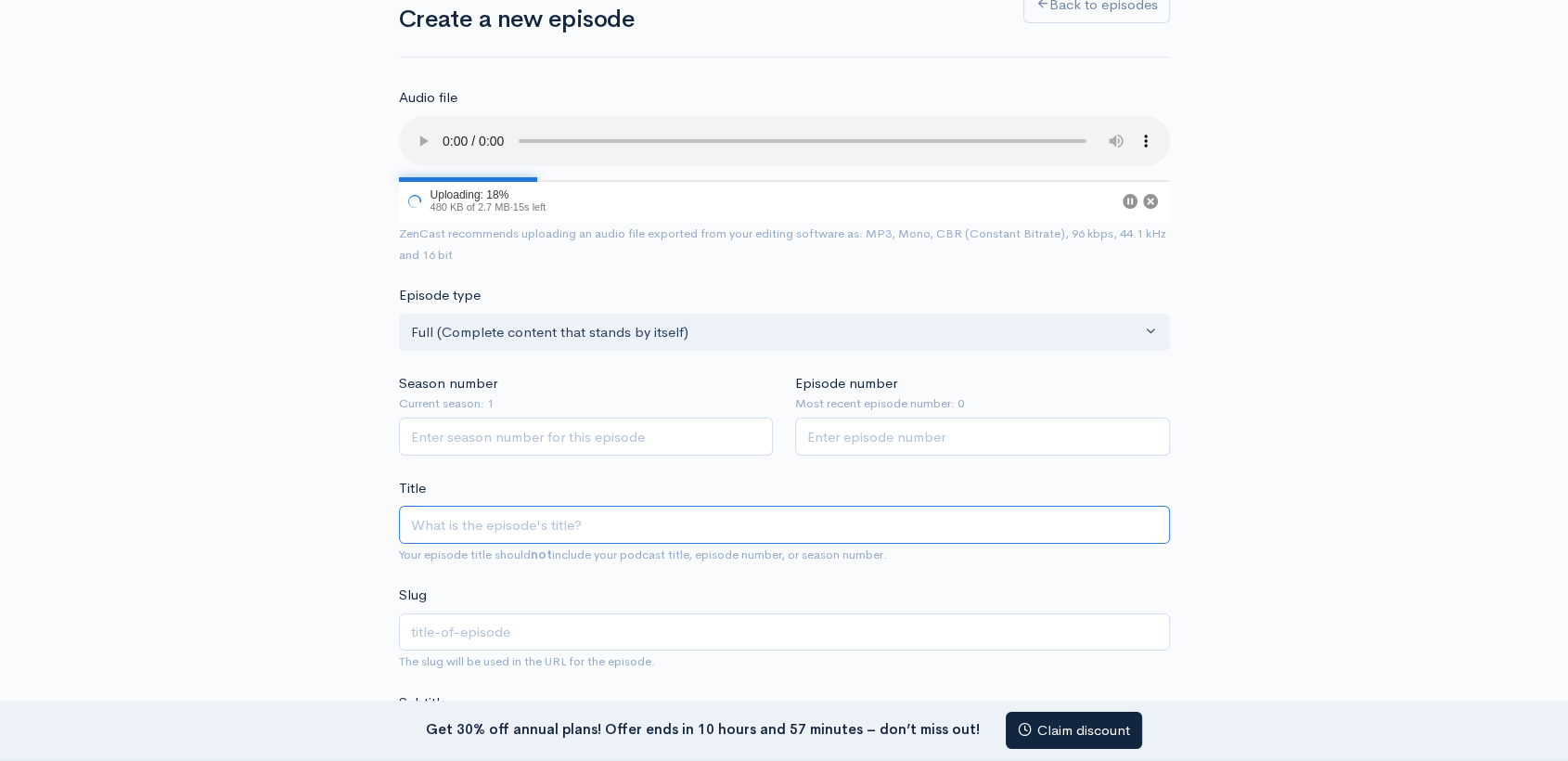
click at [439, 539] on input "Title" at bounding box center [784, 524] width 771 height 38
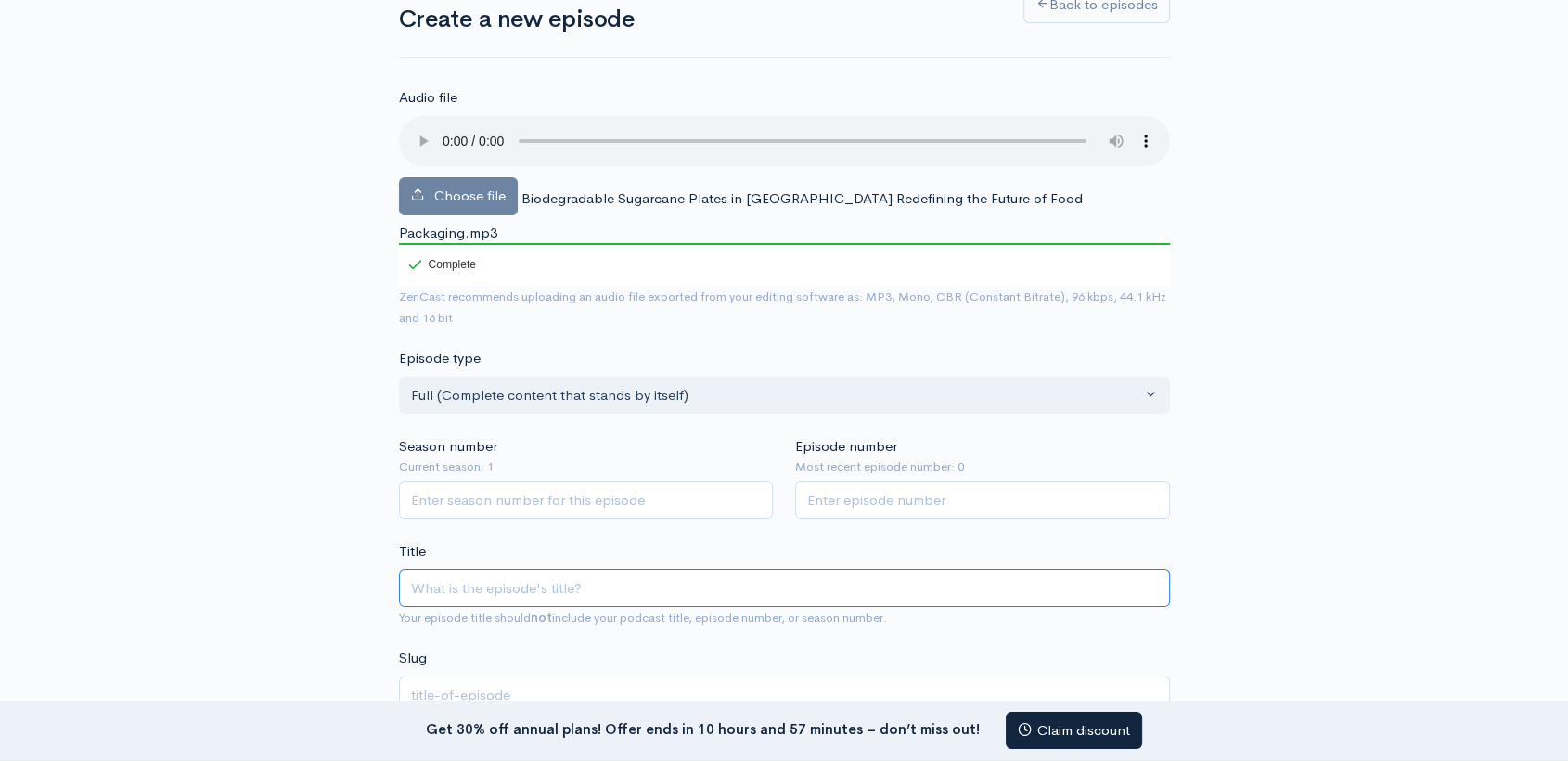
paste input "Biodegradable Sugarcane Plates in [GEOGRAPHIC_DATA]: Redefining the Future of F…"
type input "Biodegradable Sugarcane Plates in [GEOGRAPHIC_DATA]: Redefining the Future of F…"
type input "biodegradable-sugarcane-plates-in-india-redefining-the-future-of-food-packaging"
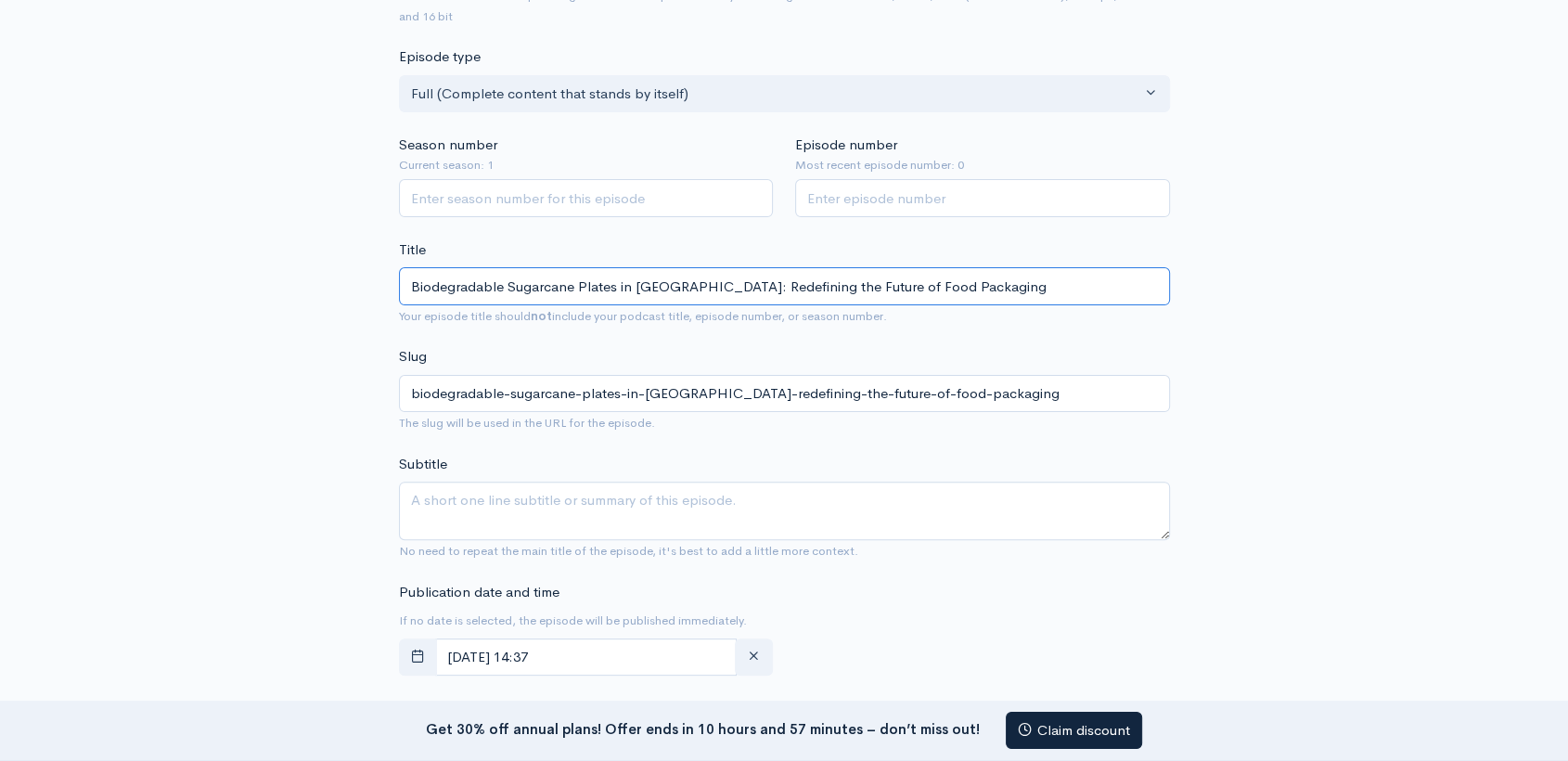
scroll to position [433, 0]
type input "Biodegradable Sugarcane Plates in [GEOGRAPHIC_DATA]: Redefining the Future of F…"
click at [614, 483] on textarea "Subtitle" at bounding box center [784, 513] width 771 height 59
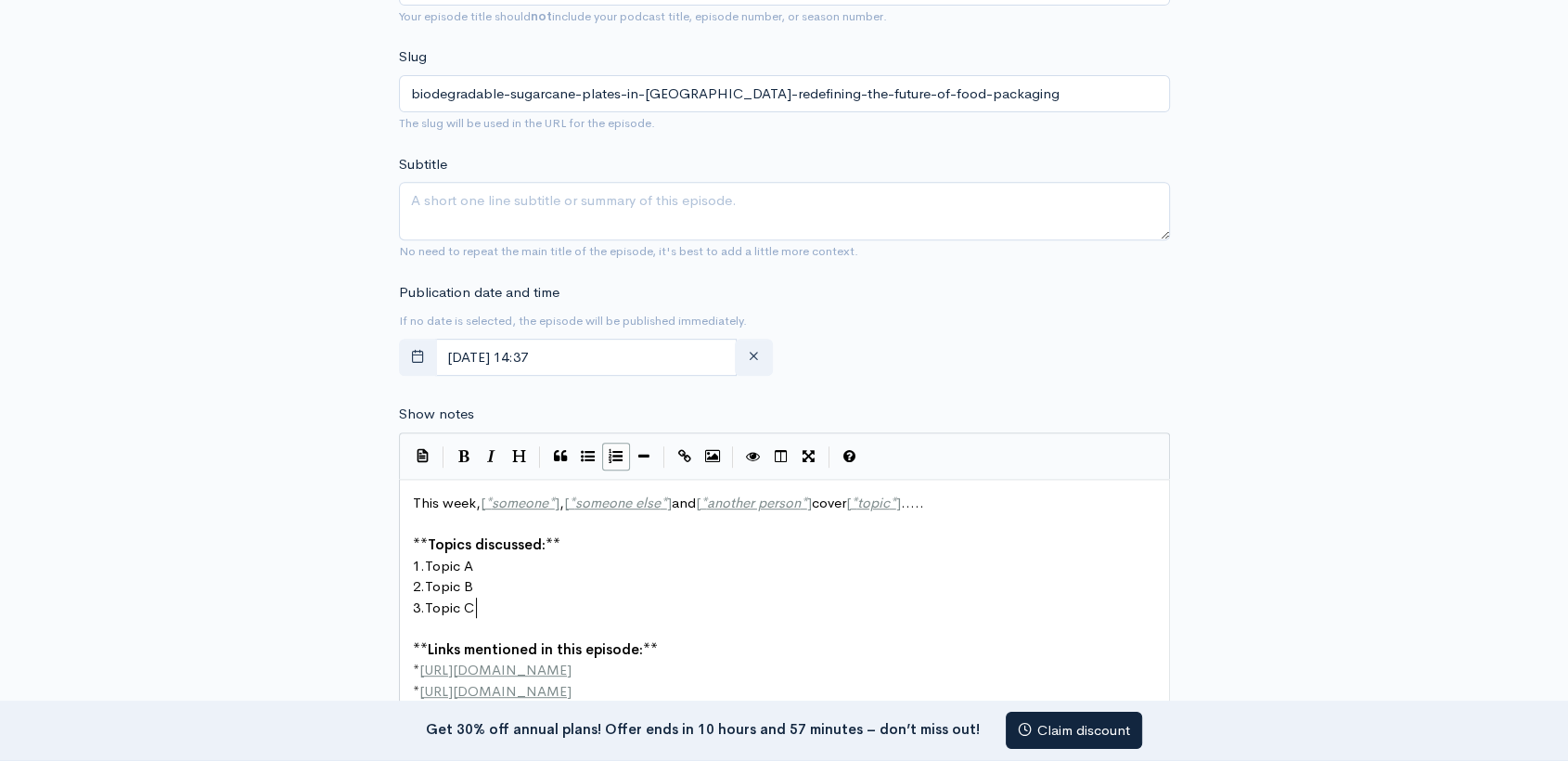
scroll to position [7, 0]
click at [574, 598] on pre "3. Topic C" at bounding box center [793, 608] width 766 height 22
type textarea "This week, [*someone*], [*someone else*] and [*another person*] cover [*topic*]…"
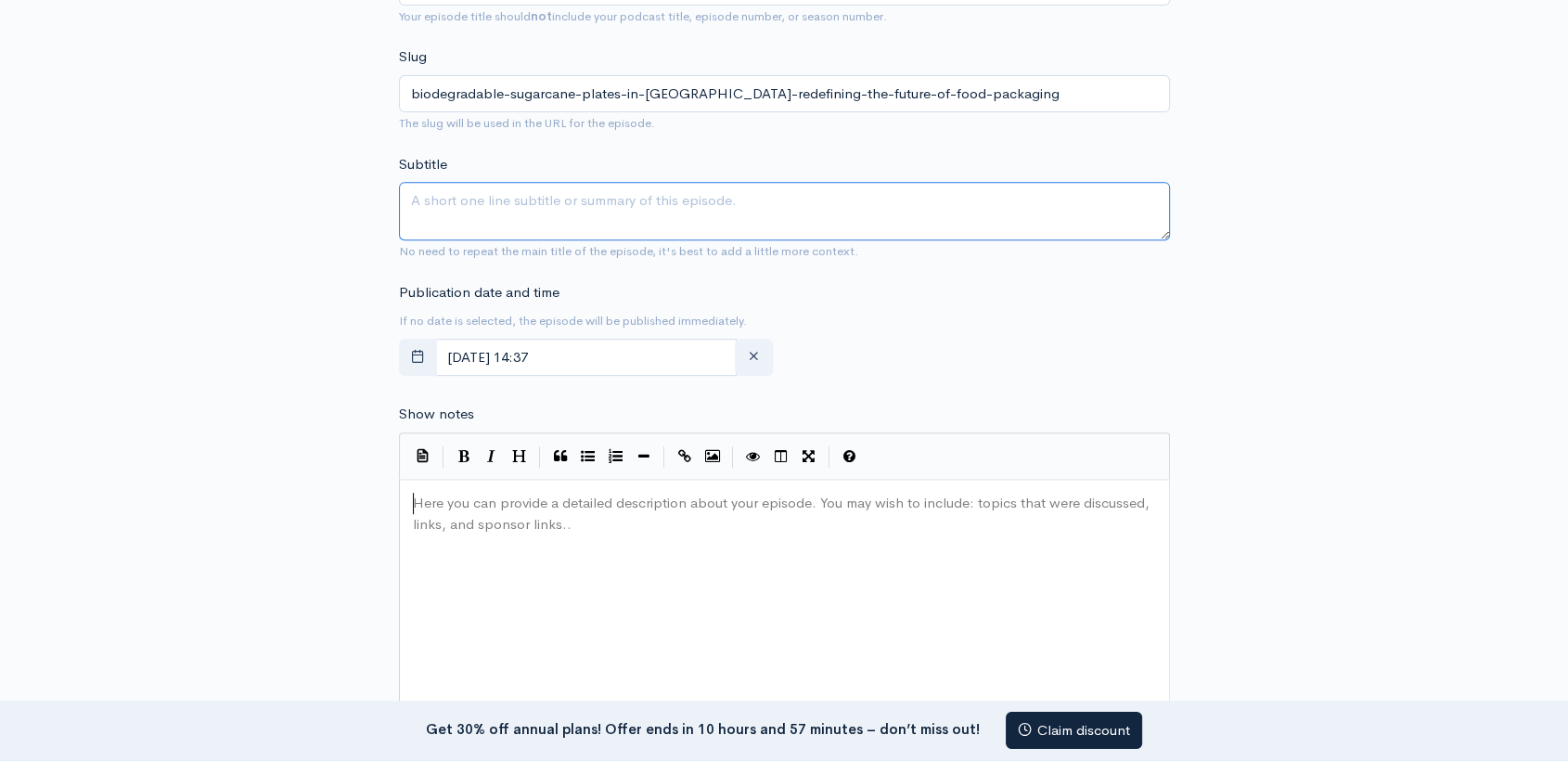
click at [512, 191] on textarea "Subtitle" at bounding box center [784, 211] width 771 height 59
paste textarea "Biodegradable sugarcane plates are redefining India’s dining culture—strong, ec…"
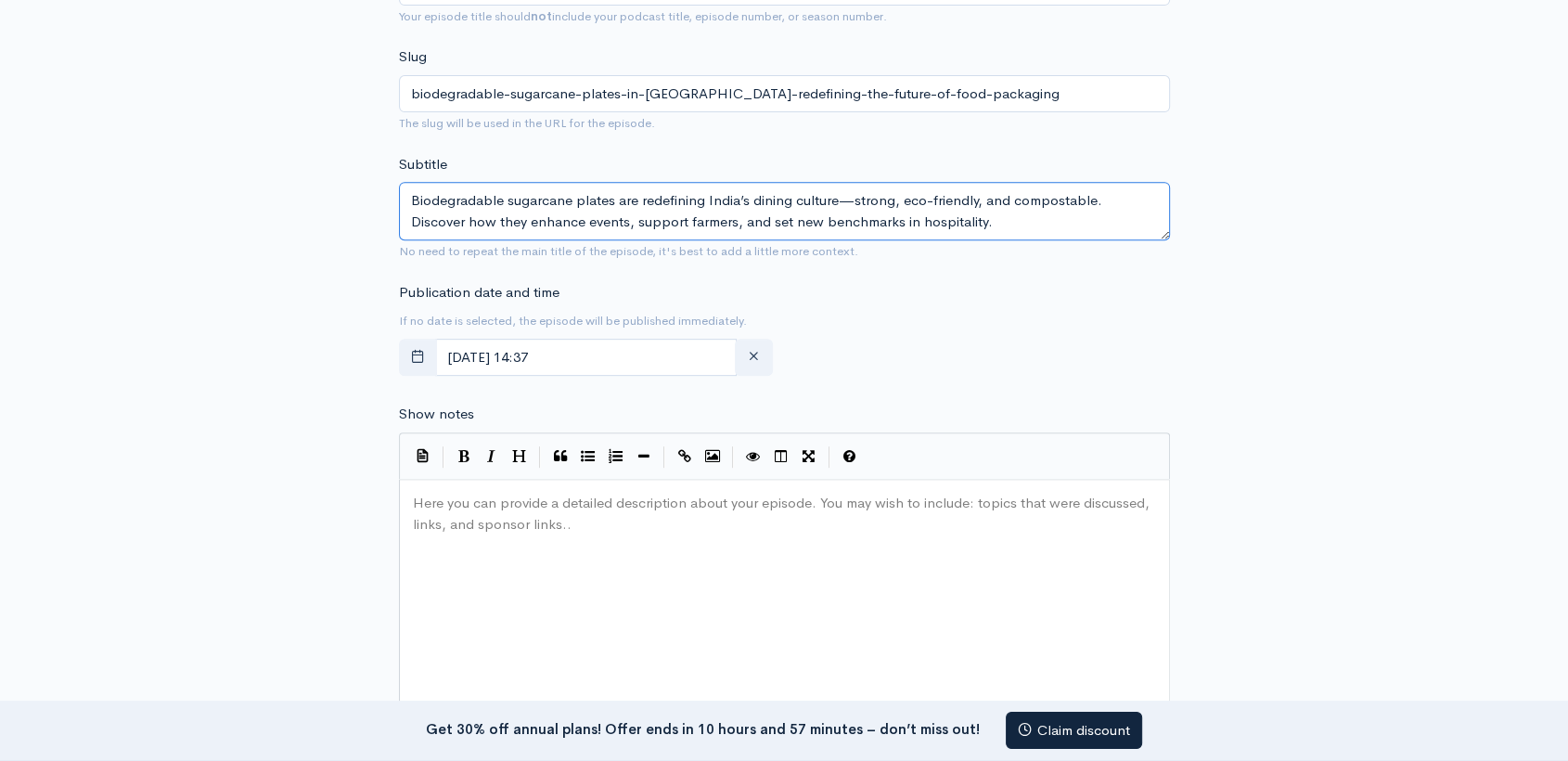
type textarea "Biodegradable sugarcane plates are redefining India’s dining culture—strong, ec…"
click at [483, 528] on div "Here you can provide a detailed description about your episode. You may wish to…" at bounding box center [807, 651] width 797 height 325
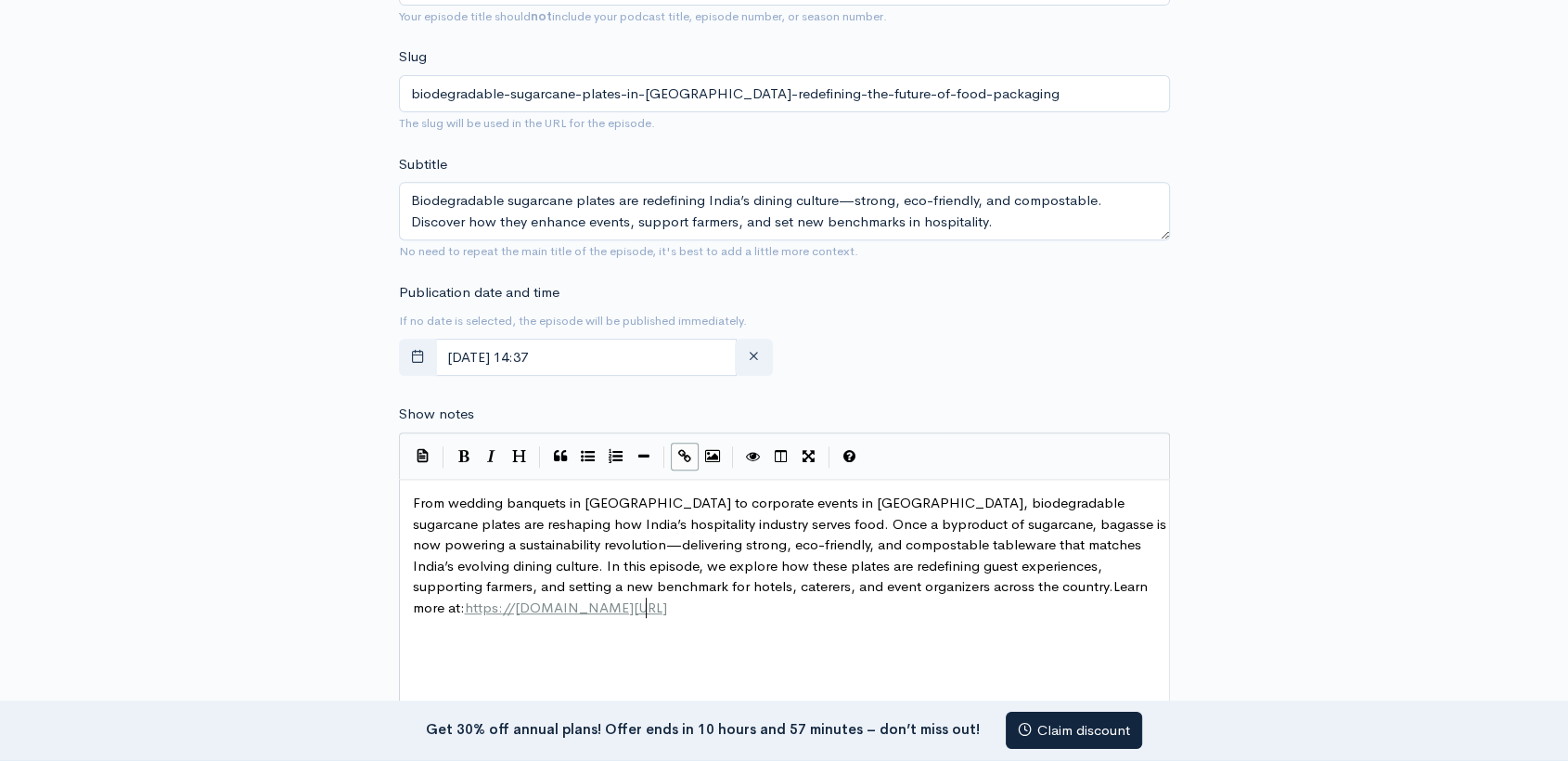
click at [648, 599] on span "//www.ecolates.com/bagasse-plates" at bounding box center [585, 607] width 164 height 18
type textarea "From wedding banquets in Jaipur to corporate events in Mumbai, biodegradable su…"
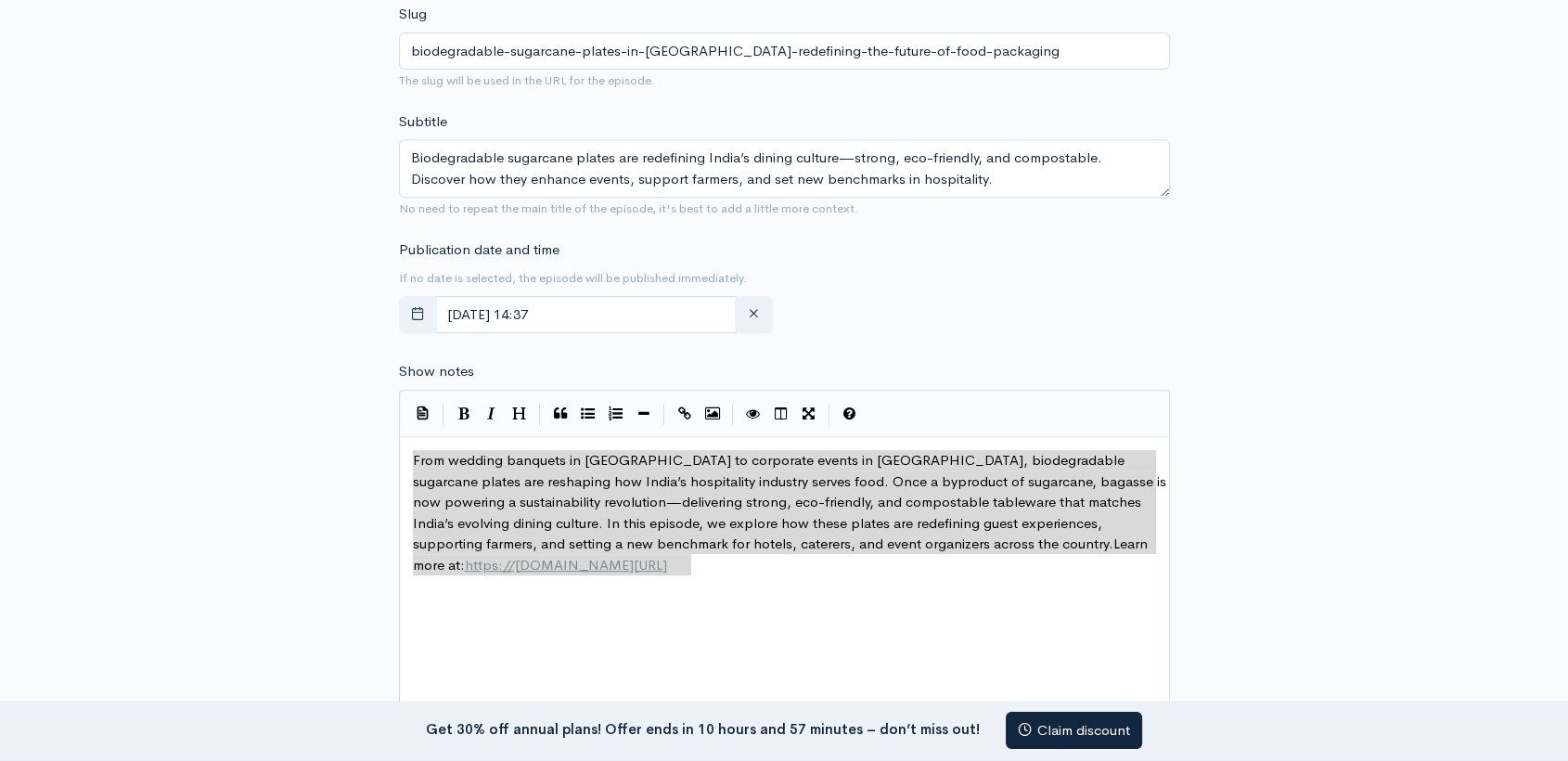
click at [744, 627] on div "x From wedding banquets in Jaipur to corporate events in Mumbai, biodegradable …" at bounding box center [807, 609] width 797 height 325
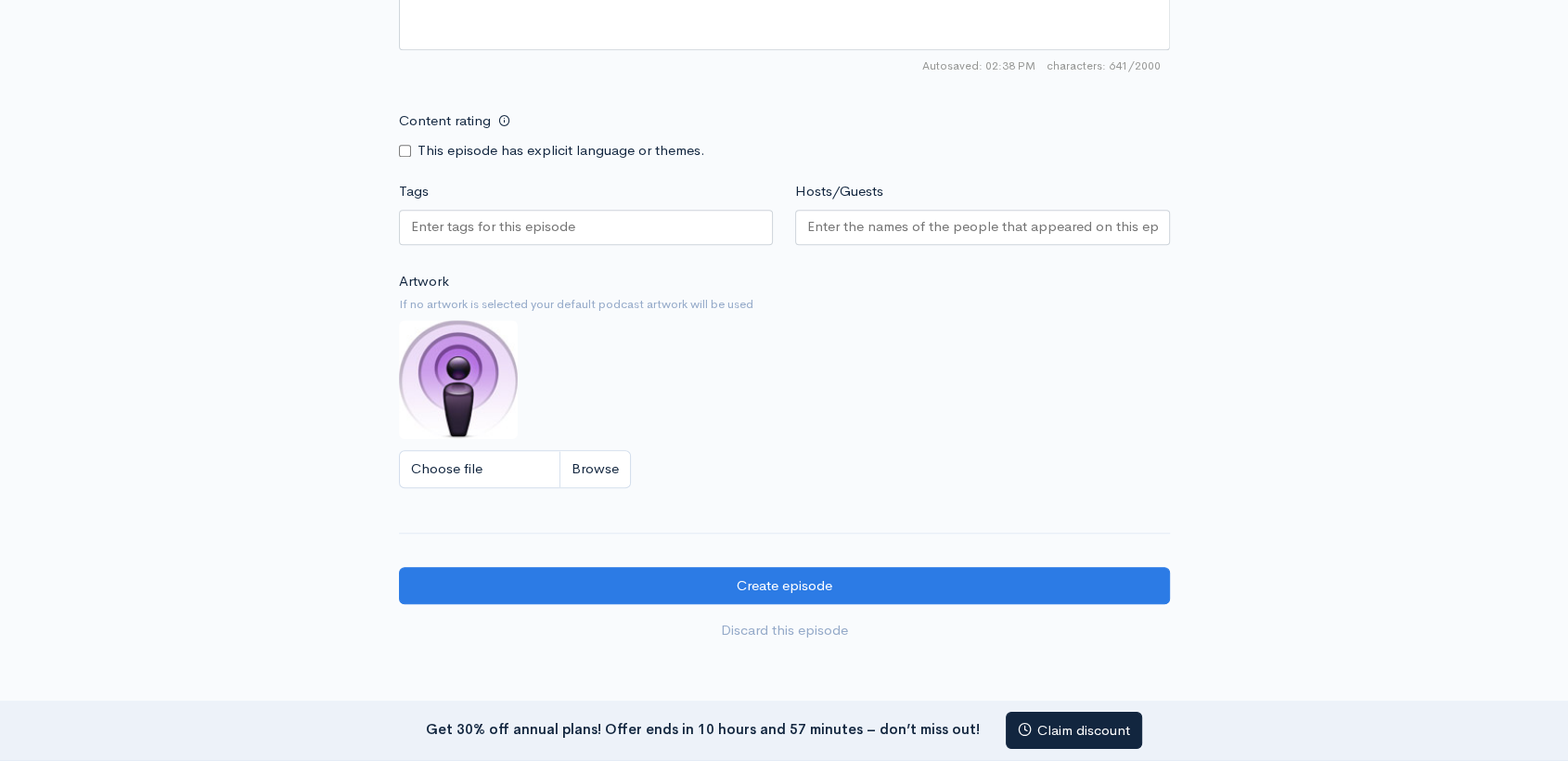
scroll to position [1586, 0]
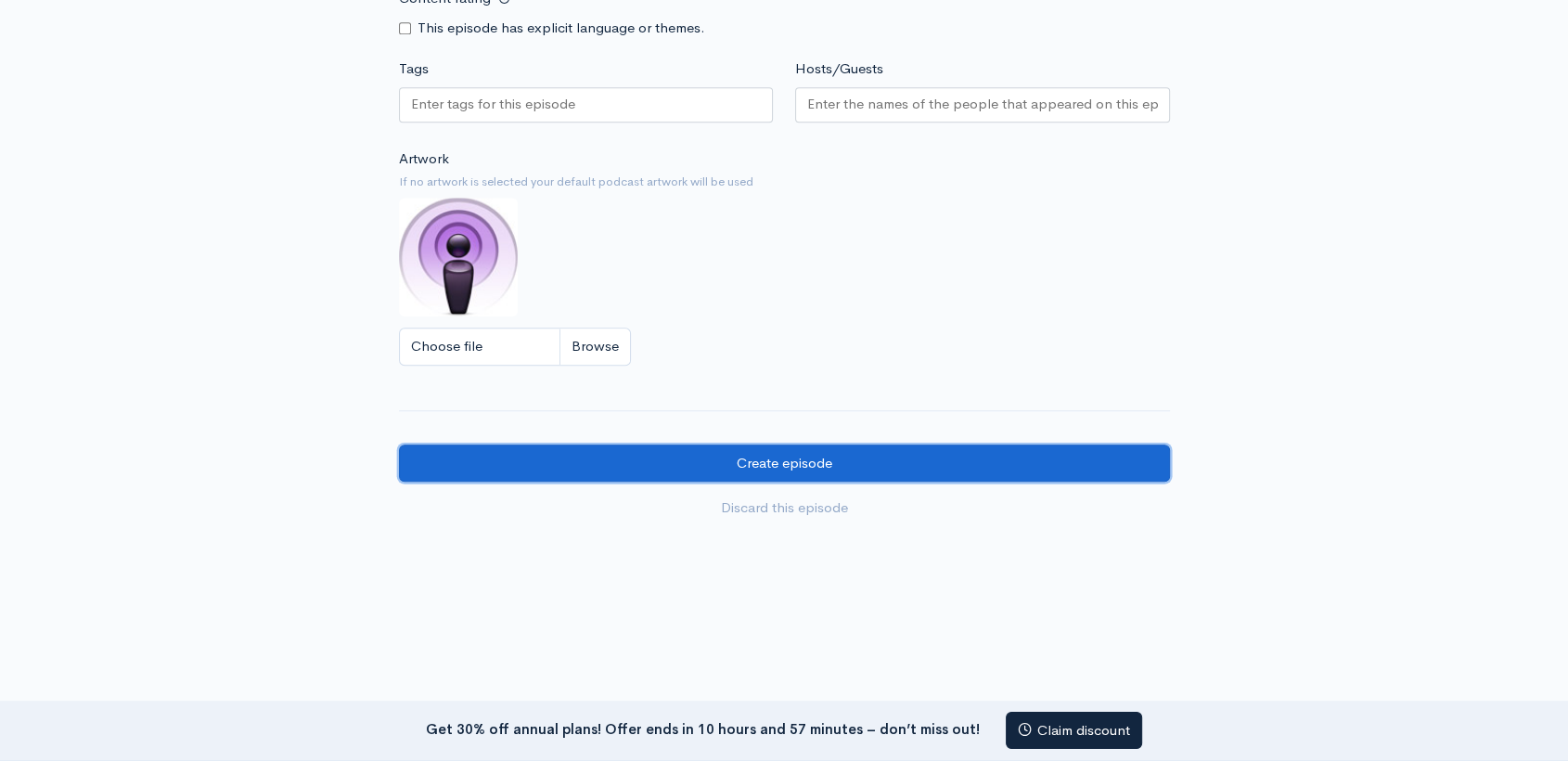
click at [791, 446] on input "Create episode" at bounding box center [784, 464] width 771 height 38
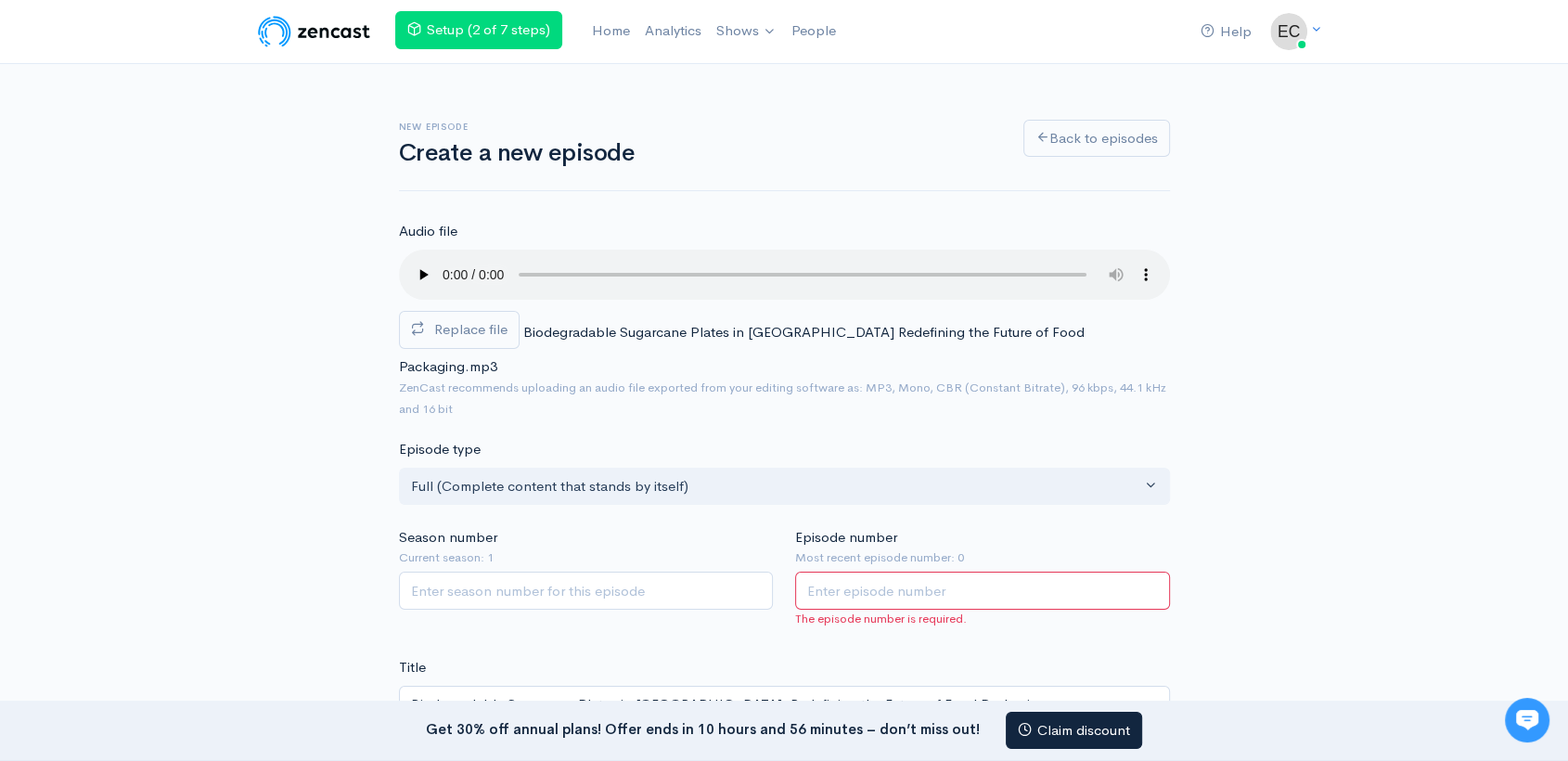
click at [865, 580] on input "Episode number" at bounding box center [981, 591] width 374 height 38
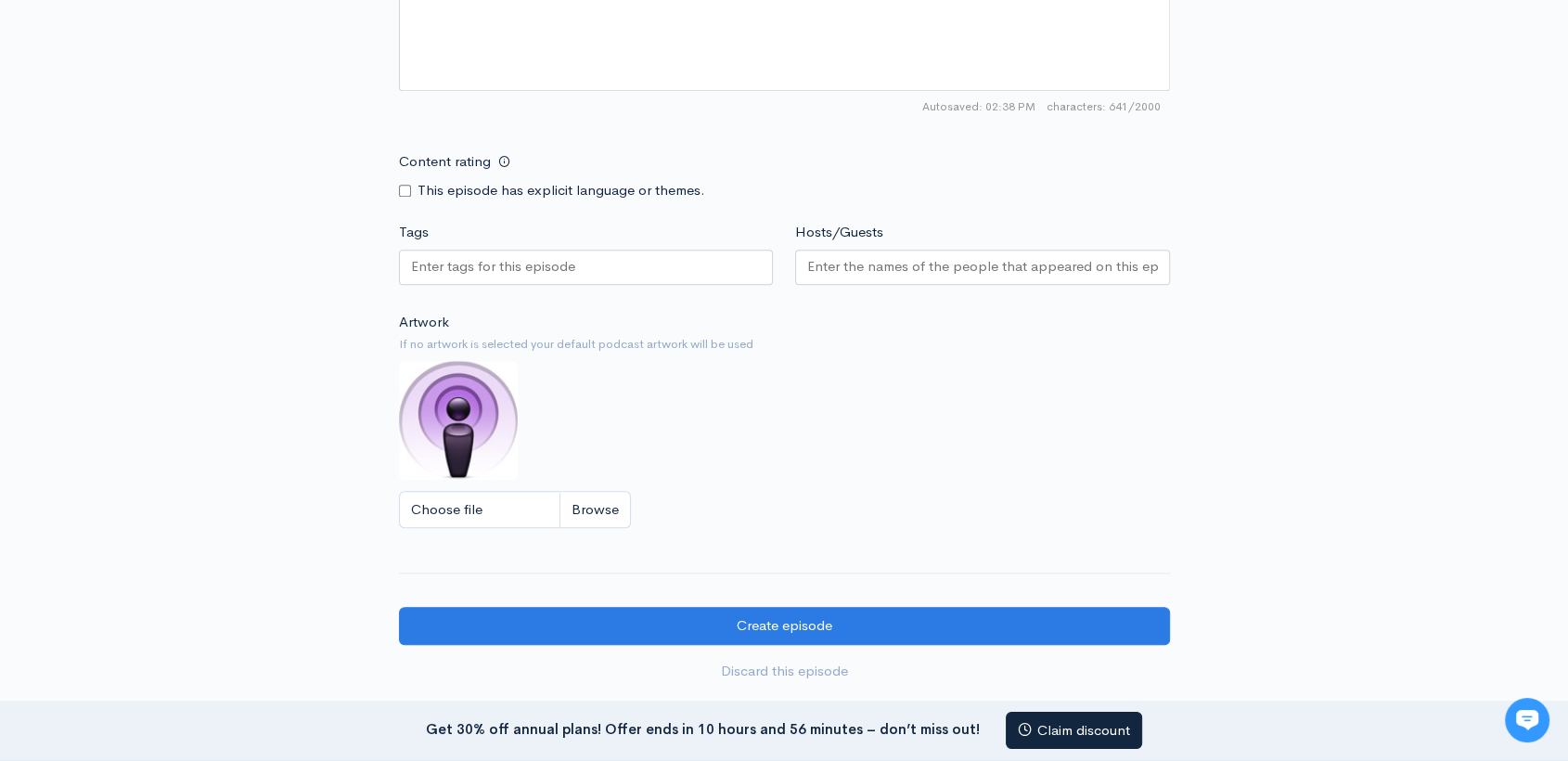
scroll to position [1575, 0]
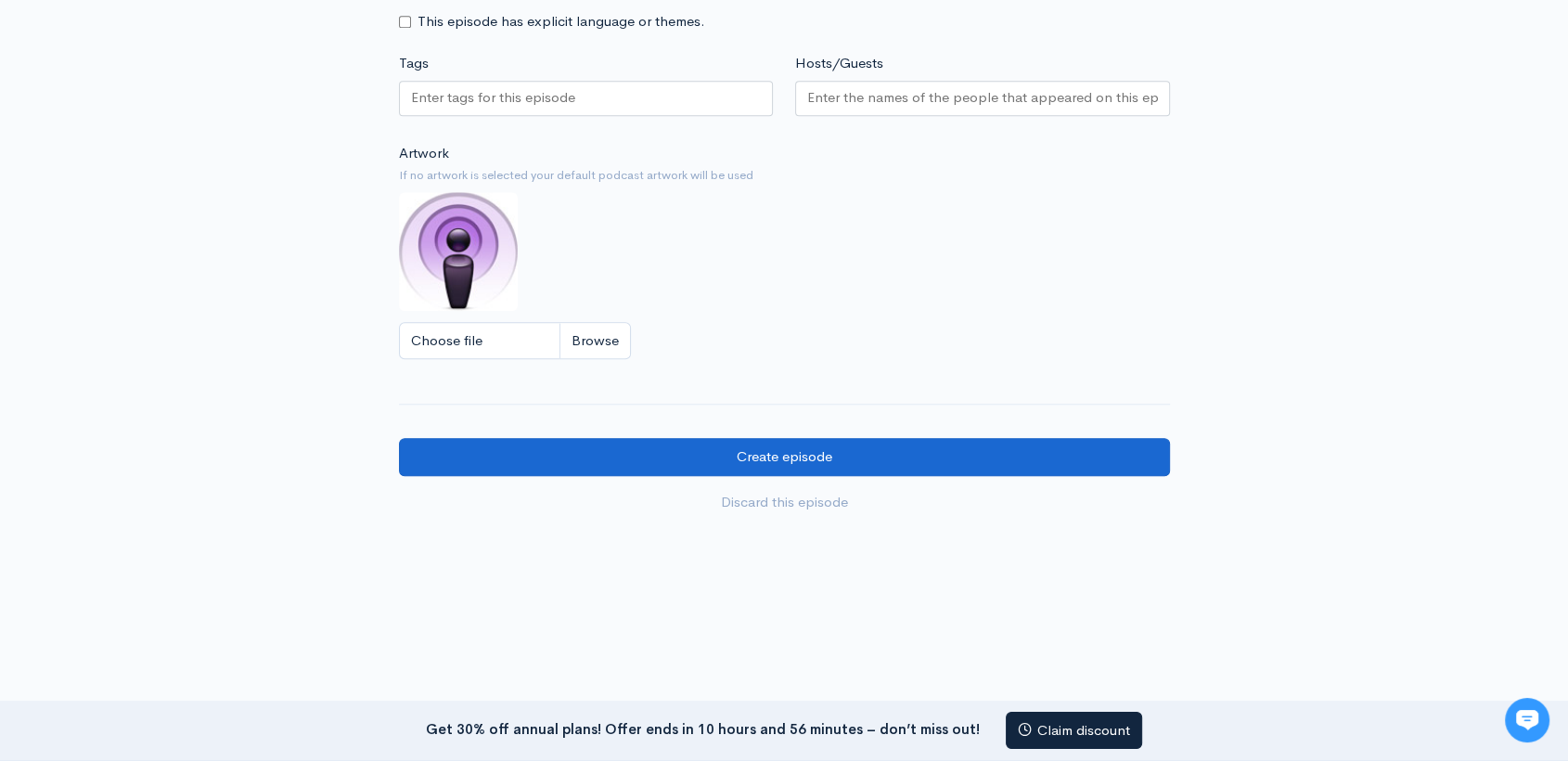
type input "2"
click at [762, 438] on input "Create episode" at bounding box center [784, 457] width 771 height 38
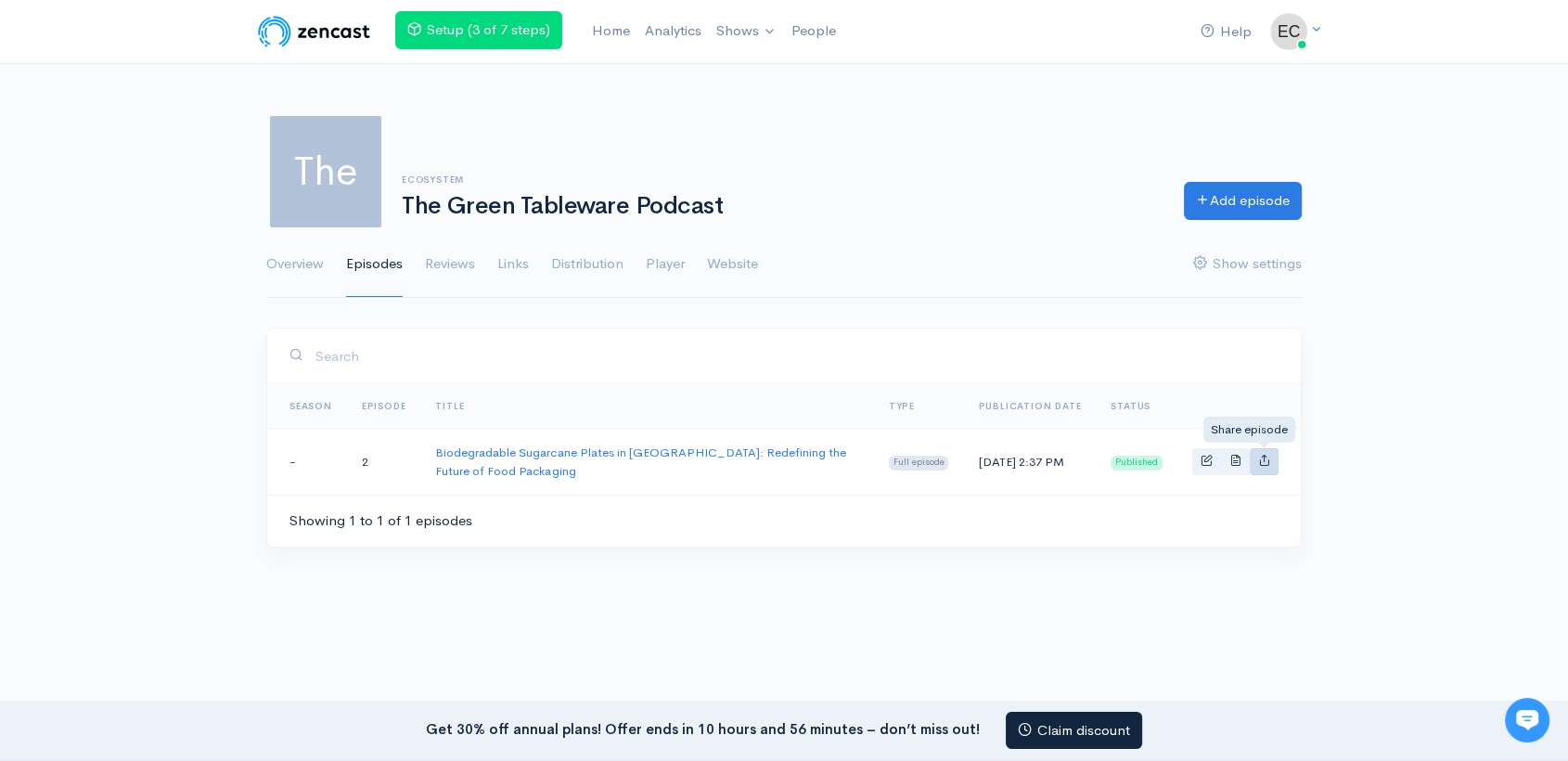
click at [1269, 455] on icon "Basic example" at bounding box center [1264, 460] width 12 height 12
type input "[URL][DOMAIN_NAME]"
type input "<iframe src='[URL][DOMAIN_NAME]' width='100%' height='190' frameborder='0' scro…"
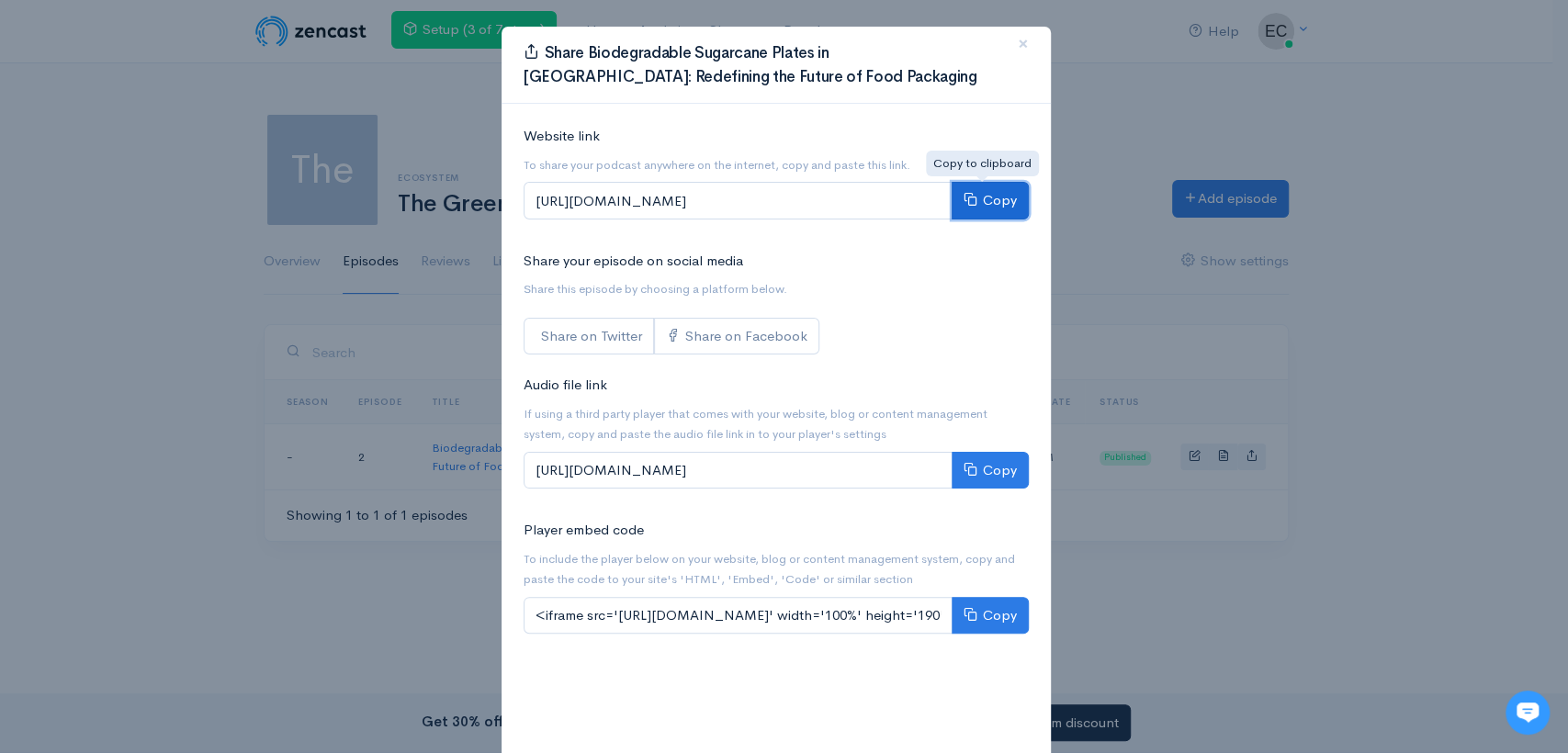
click at [1005, 204] on button "Copy" at bounding box center [990, 200] width 77 height 38
